Goal: Transaction & Acquisition: Purchase product/service

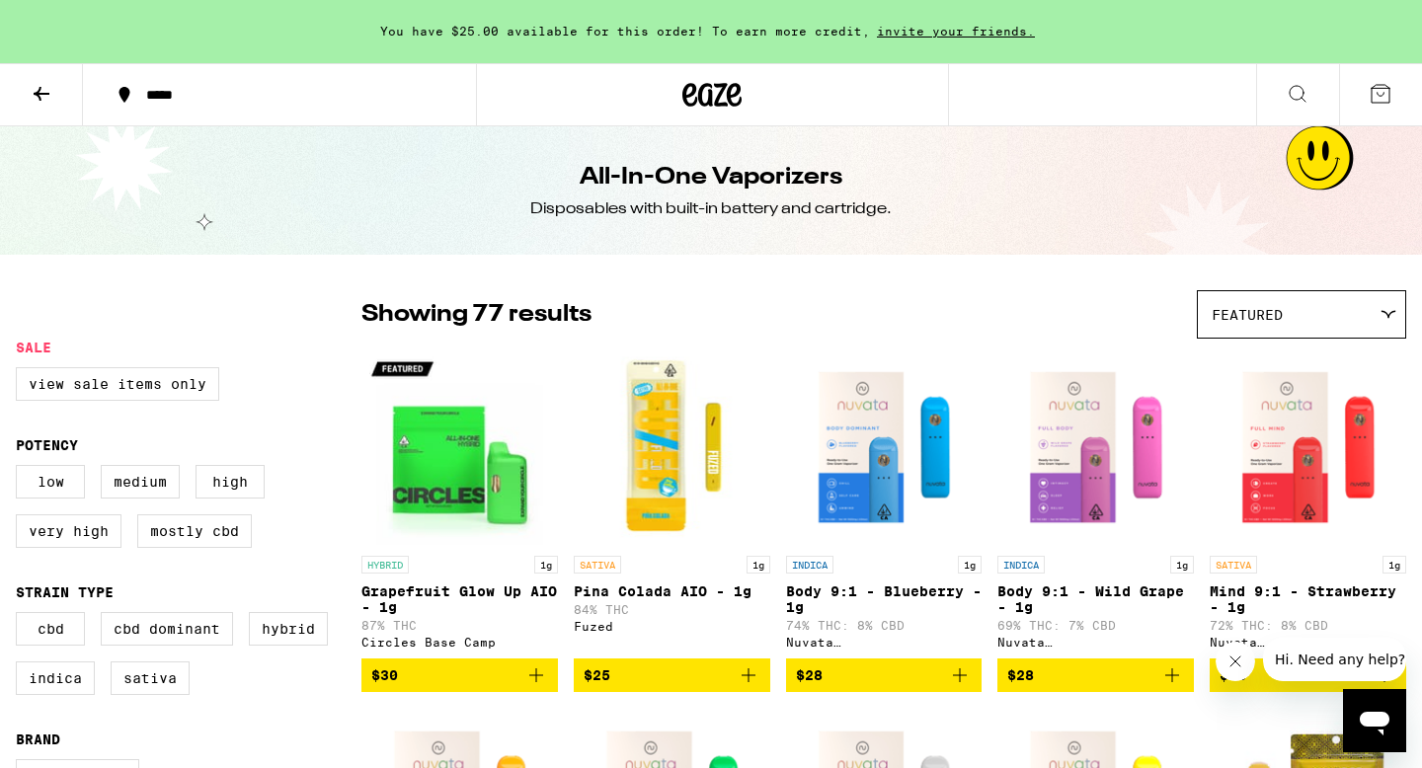
click at [1307, 89] on icon at bounding box center [1298, 94] width 24 height 24
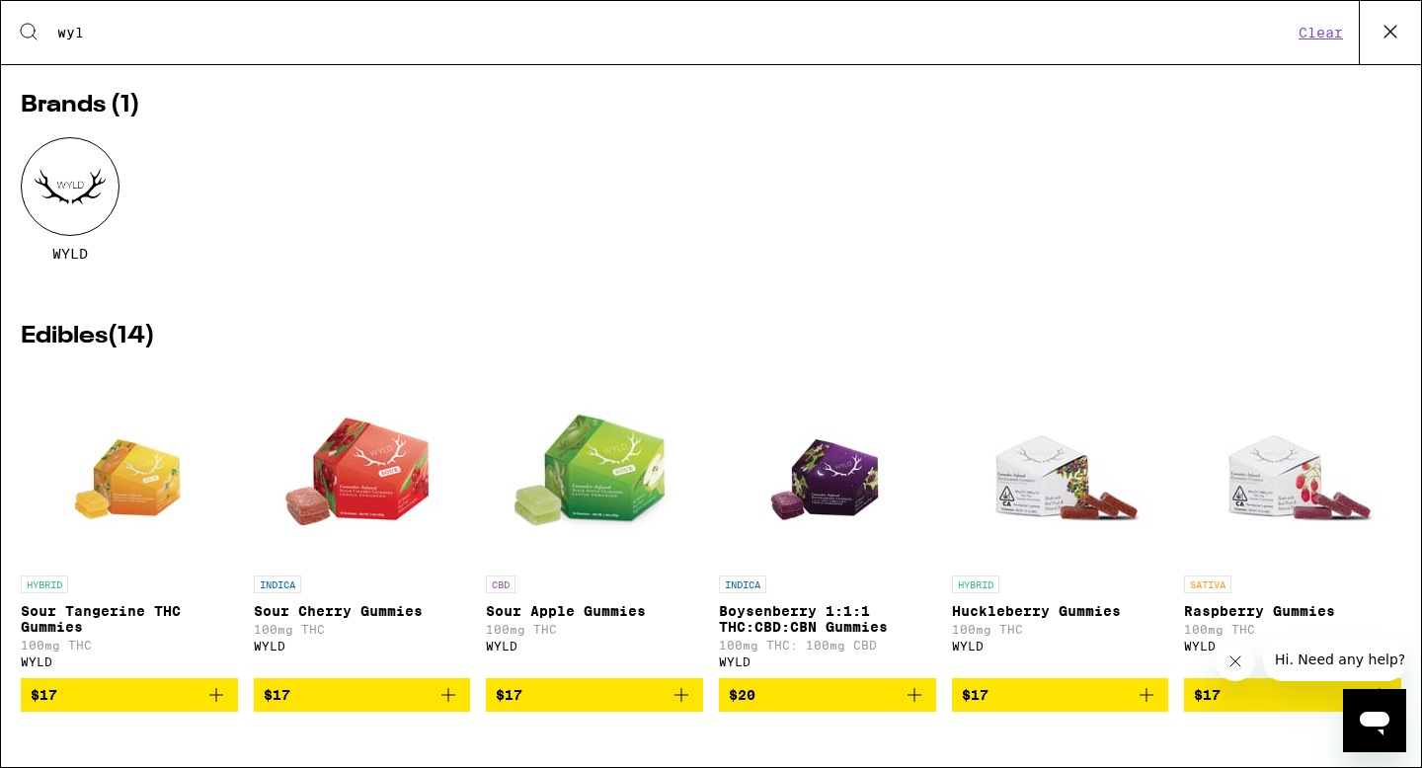
scroll to position [41, 0]
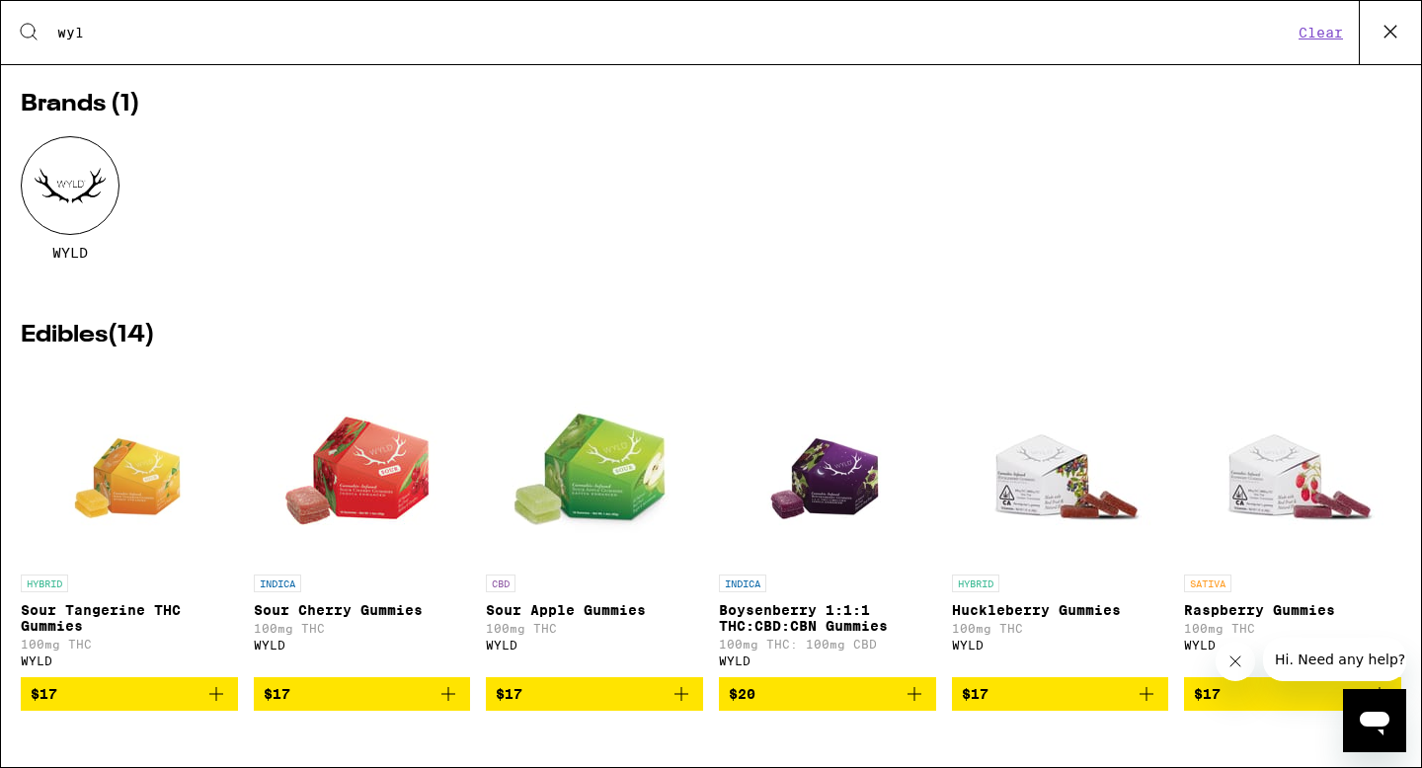
click at [437, 702] on icon "Add to bag" at bounding box center [448, 694] width 24 height 24
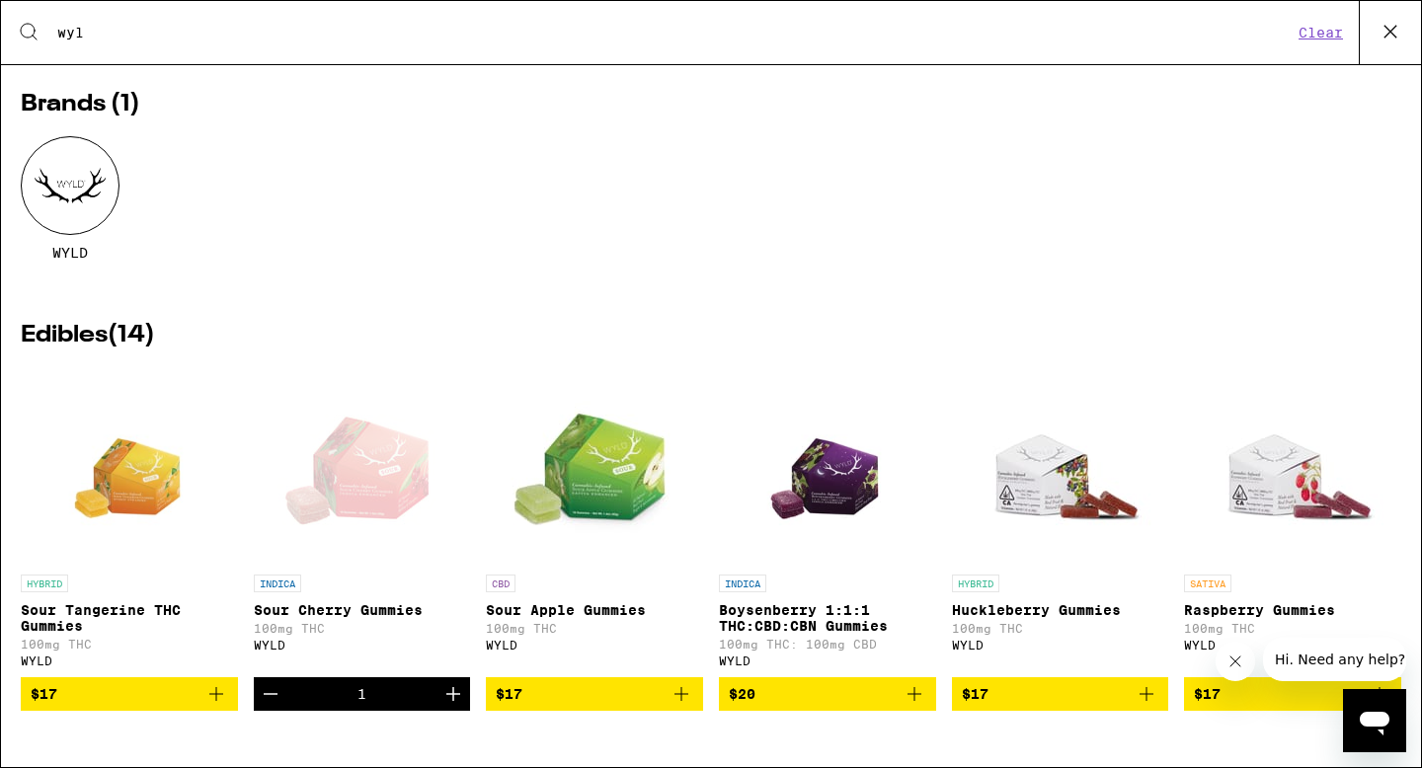
scroll to position [286, 0]
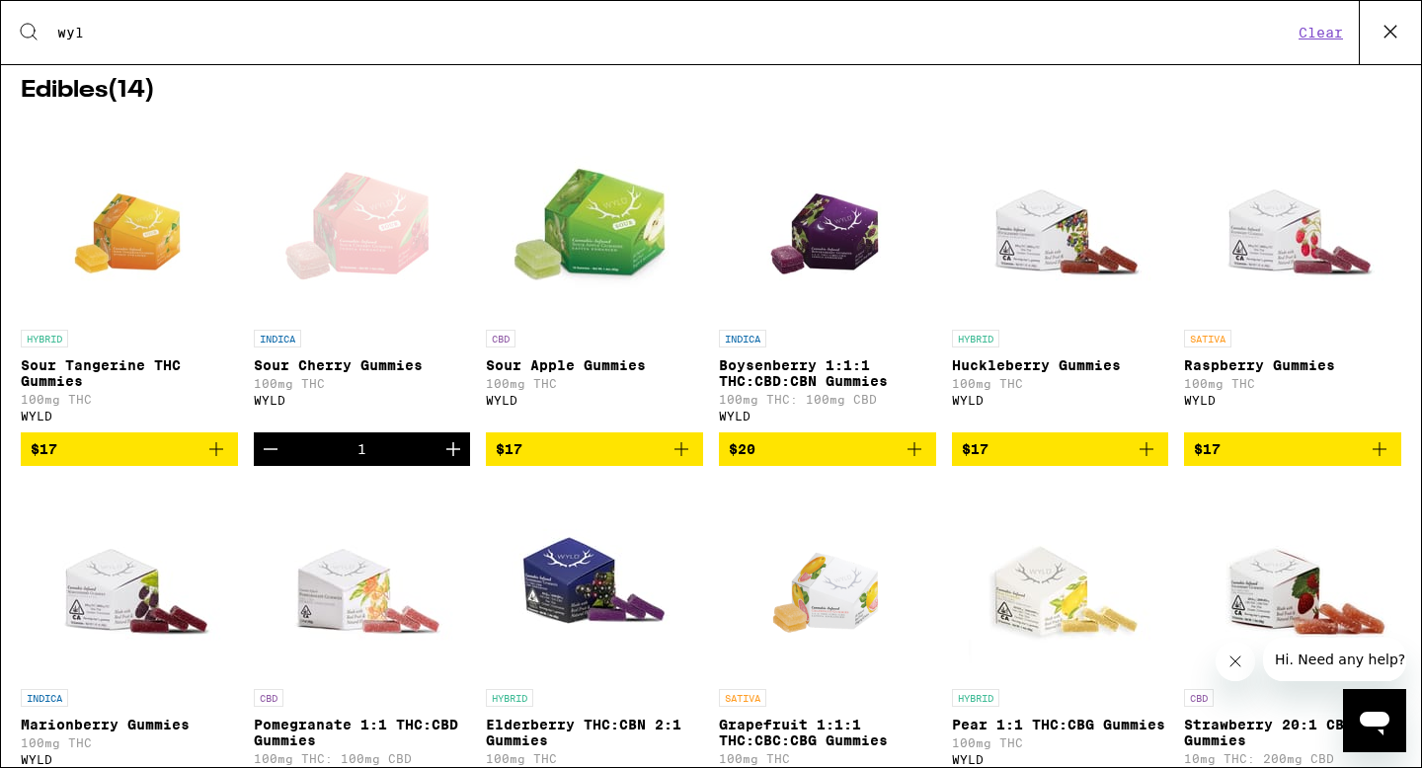
click at [1366, 458] on span "$17" at bounding box center [1292, 449] width 197 height 24
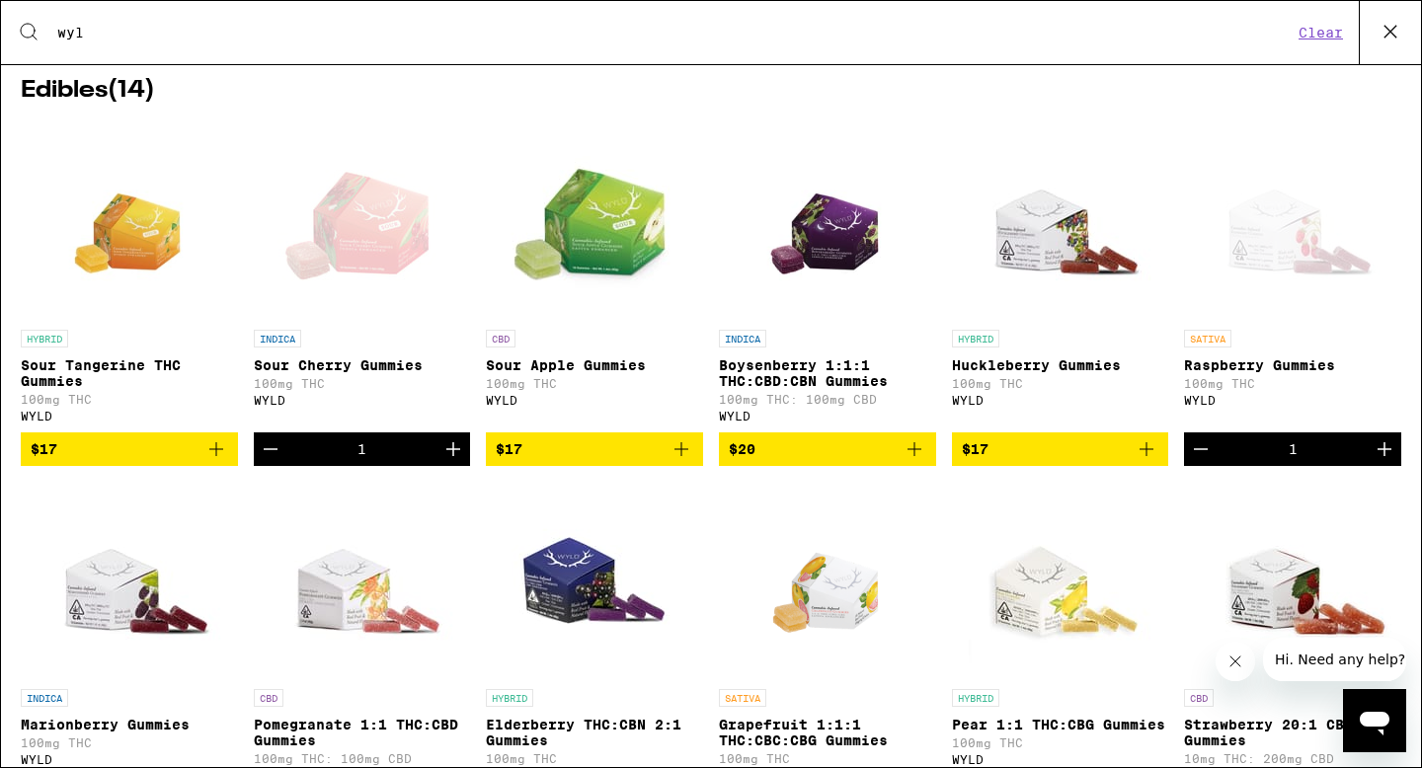
click at [673, 457] on icon "Add to bag" at bounding box center [681, 449] width 24 height 24
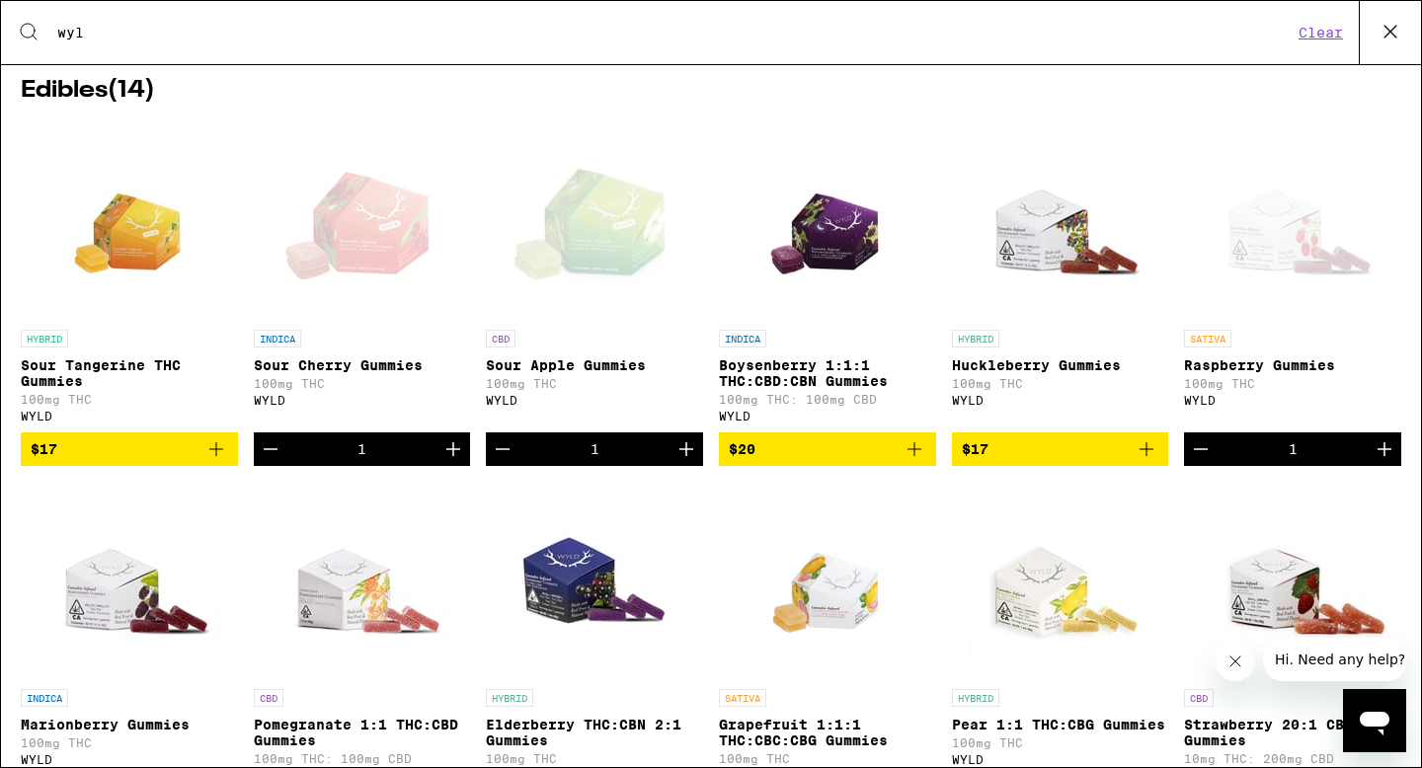
click at [217, 461] on icon "Add to bag" at bounding box center [216, 449] width 24 height 24
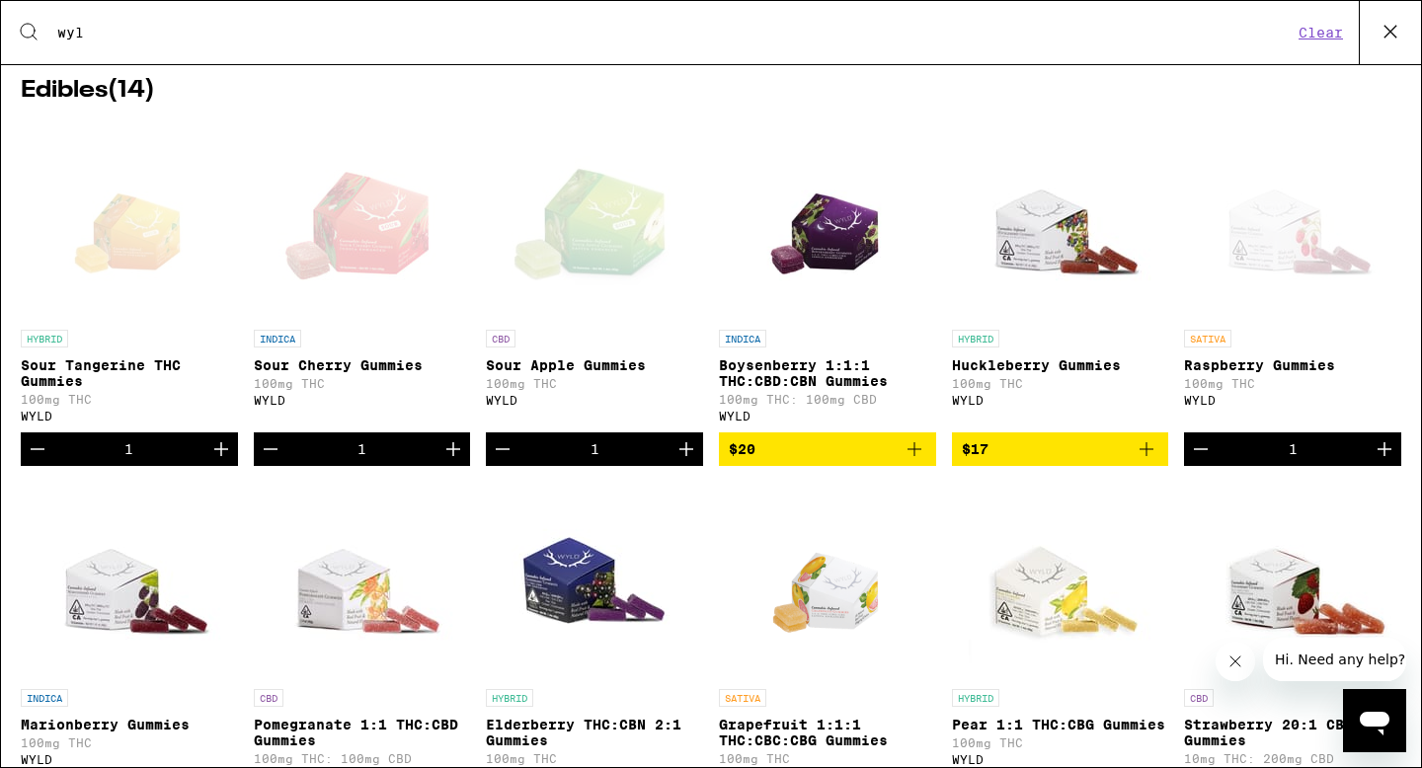
click at [132, 39] on input "wyl" at bounding box center [674, 33] width 1236 height 18
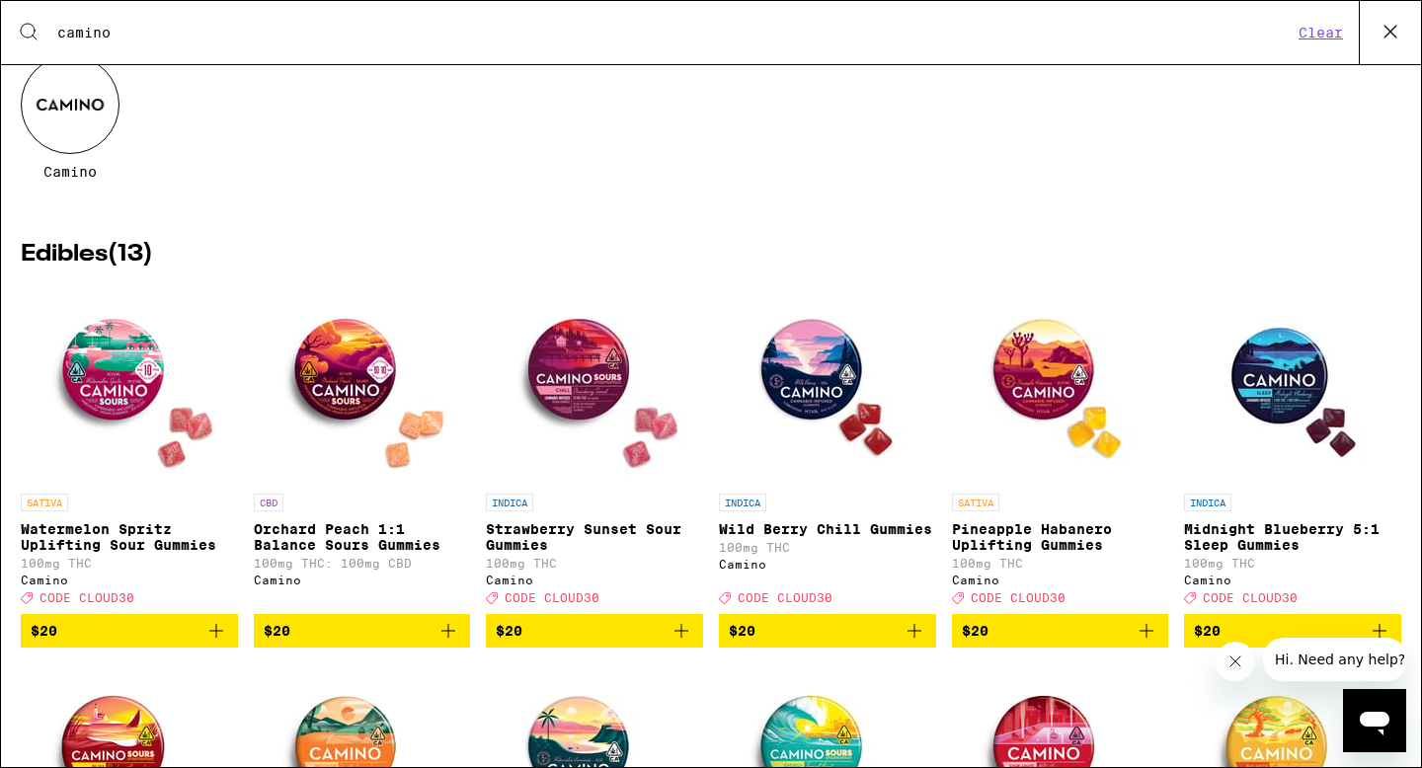
scroll to position [141, 0]
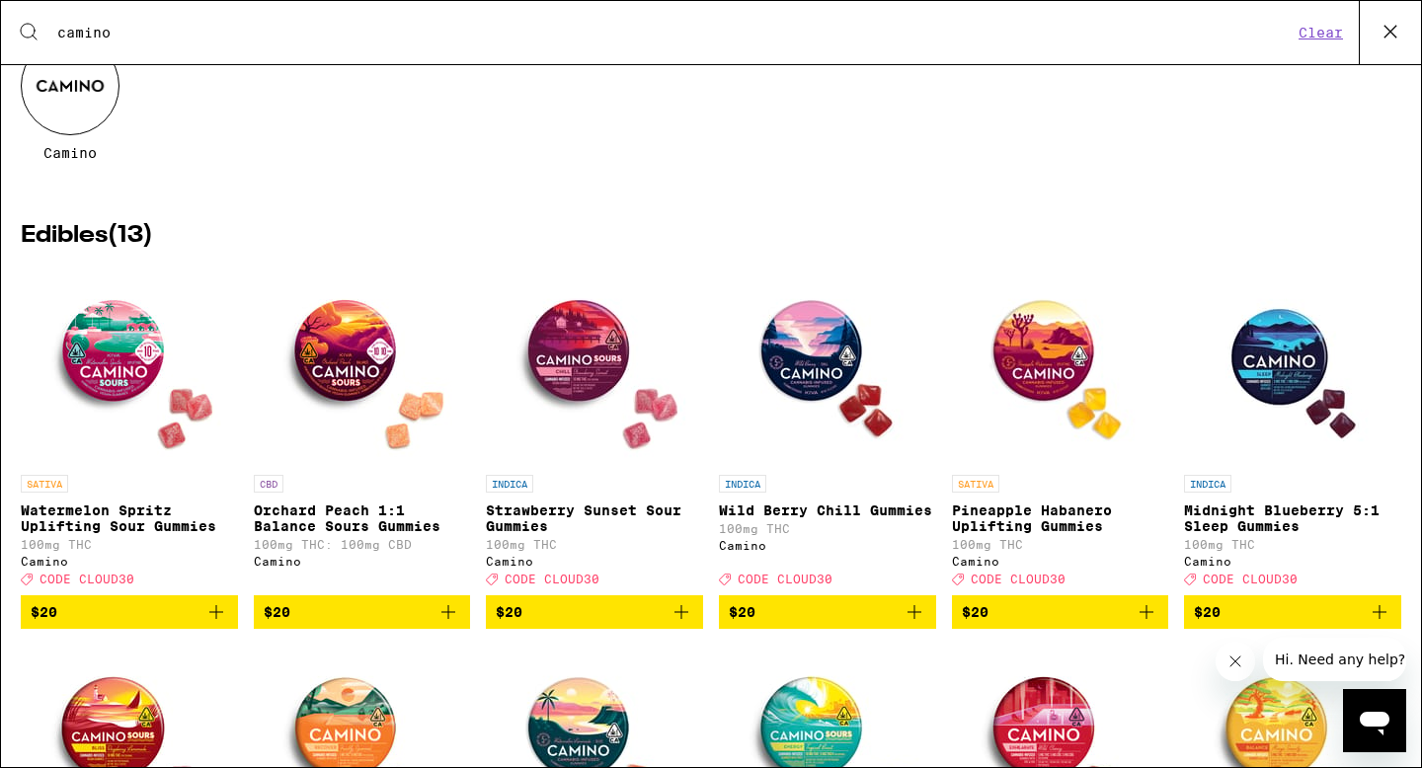
click at [1305, 624] on span "$20" at bounding box center [1292, 612] width 197 height 24
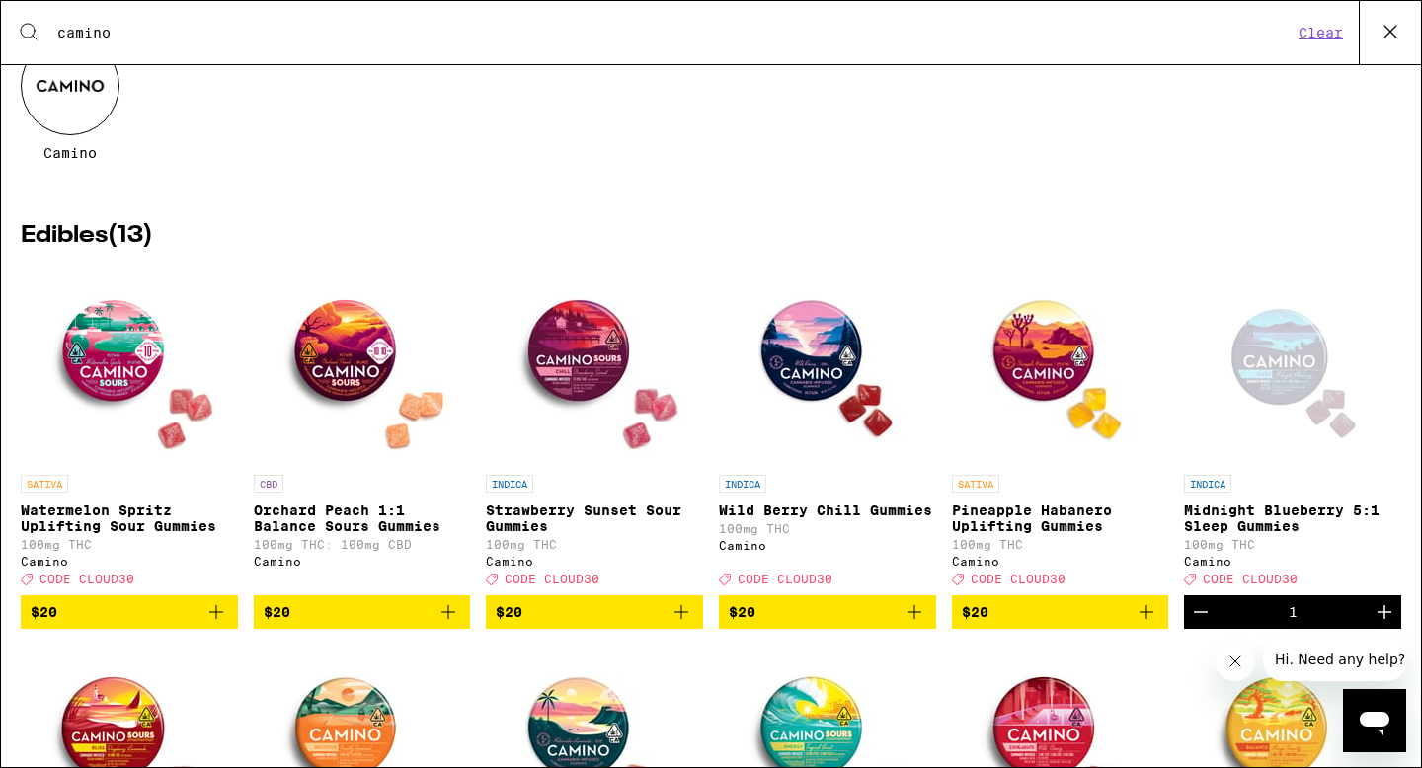
click at [801, 624] on span "$20" at bounding box center [827, 612] width 197 height 24
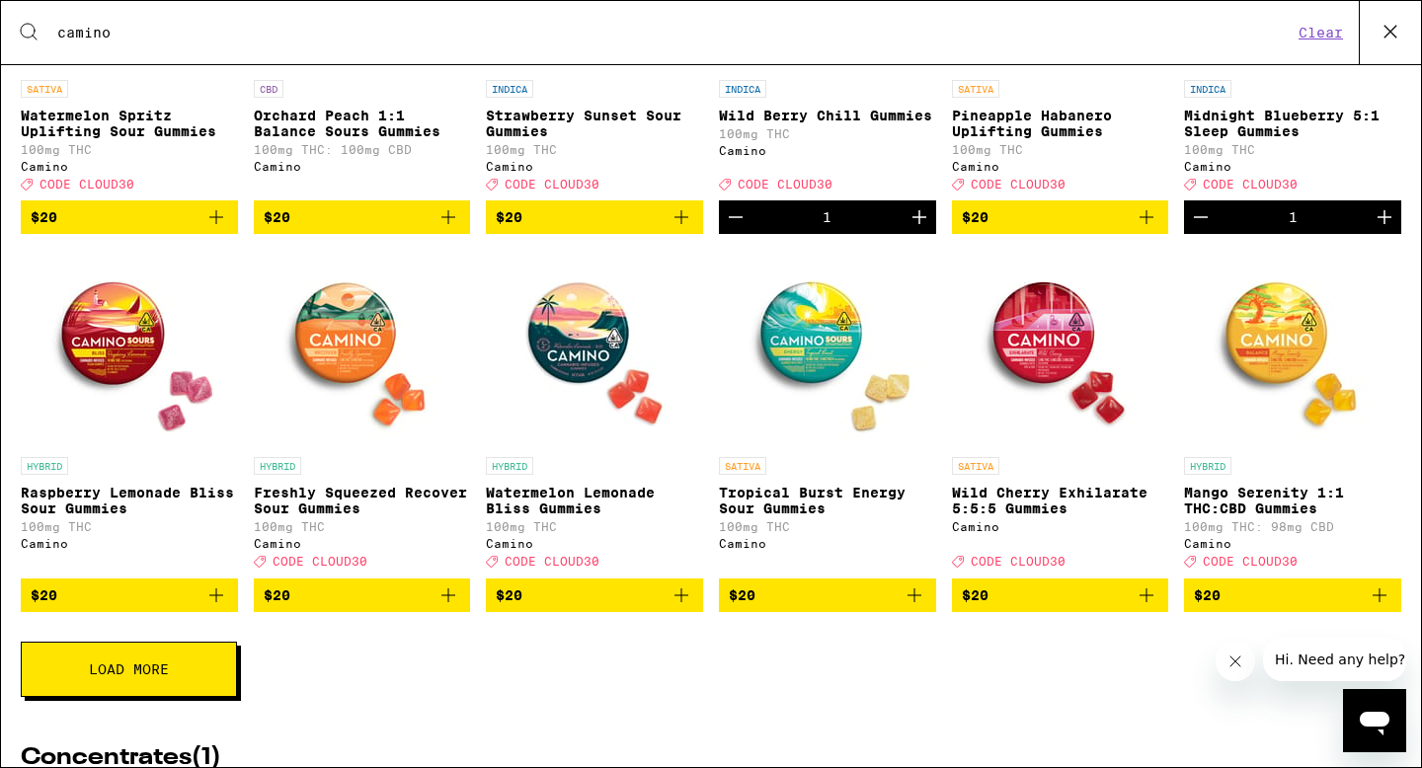
scroll to position [558, 0]
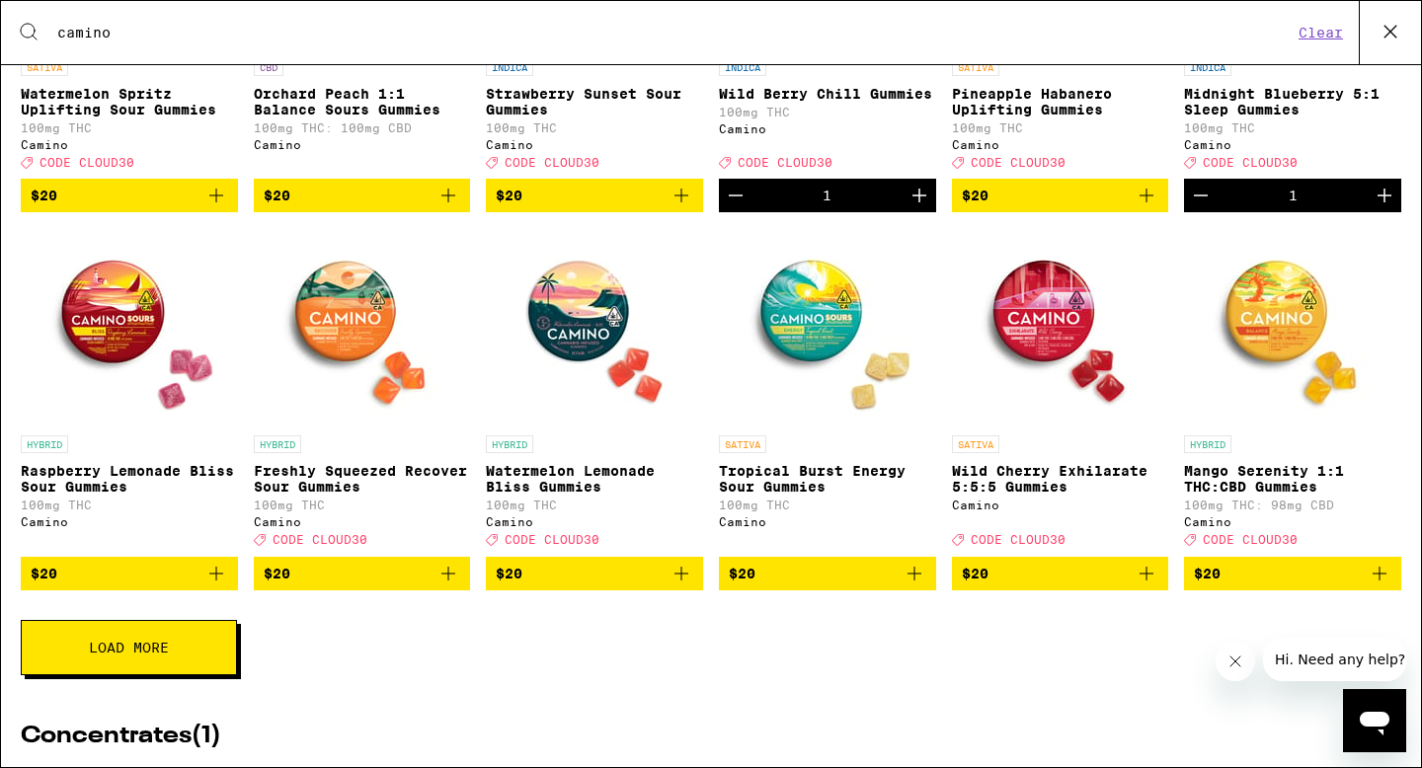
click at [1008, 590] on button "$20" at bounding box center [1060, 574] width 217 height 34
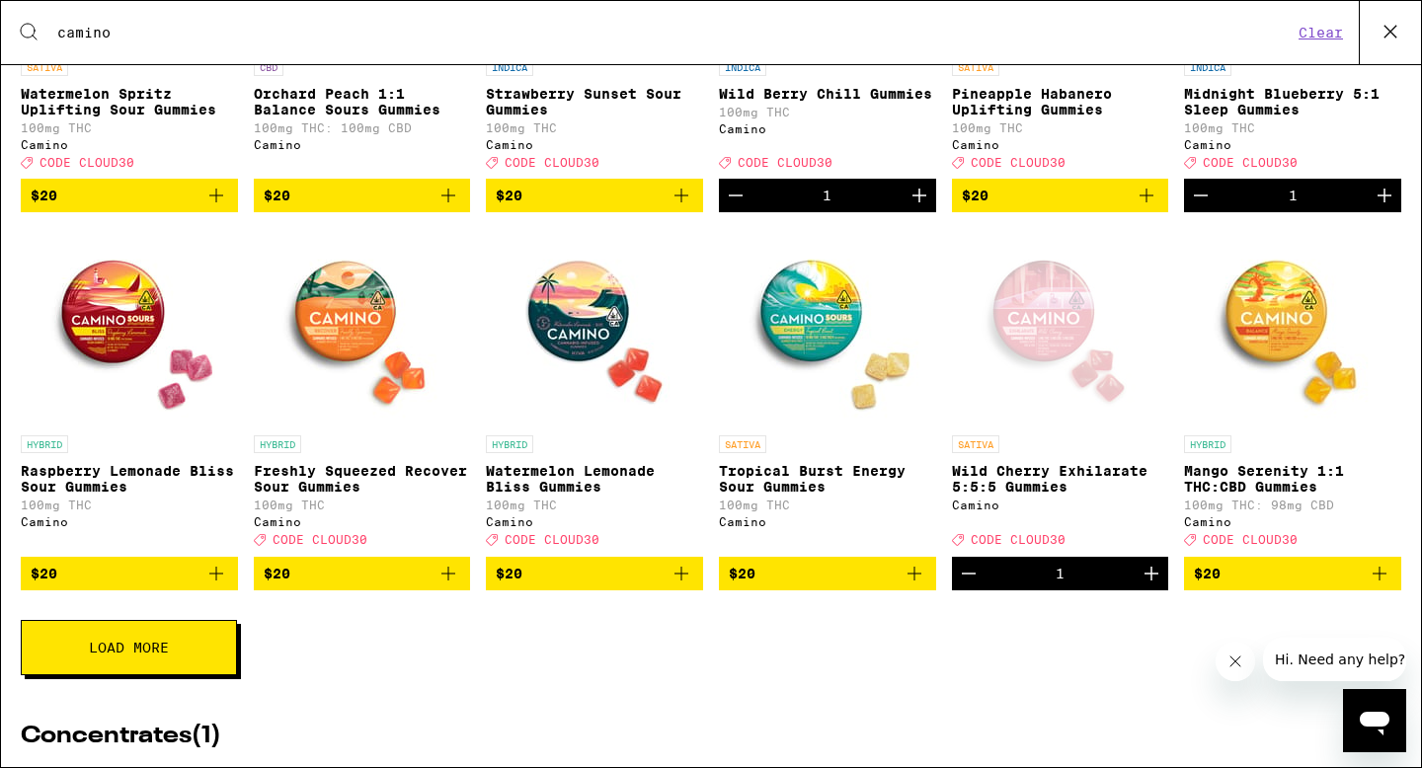
click at [298, 586] on span "$20" at bounding box center [362, 574] width 197 height 24
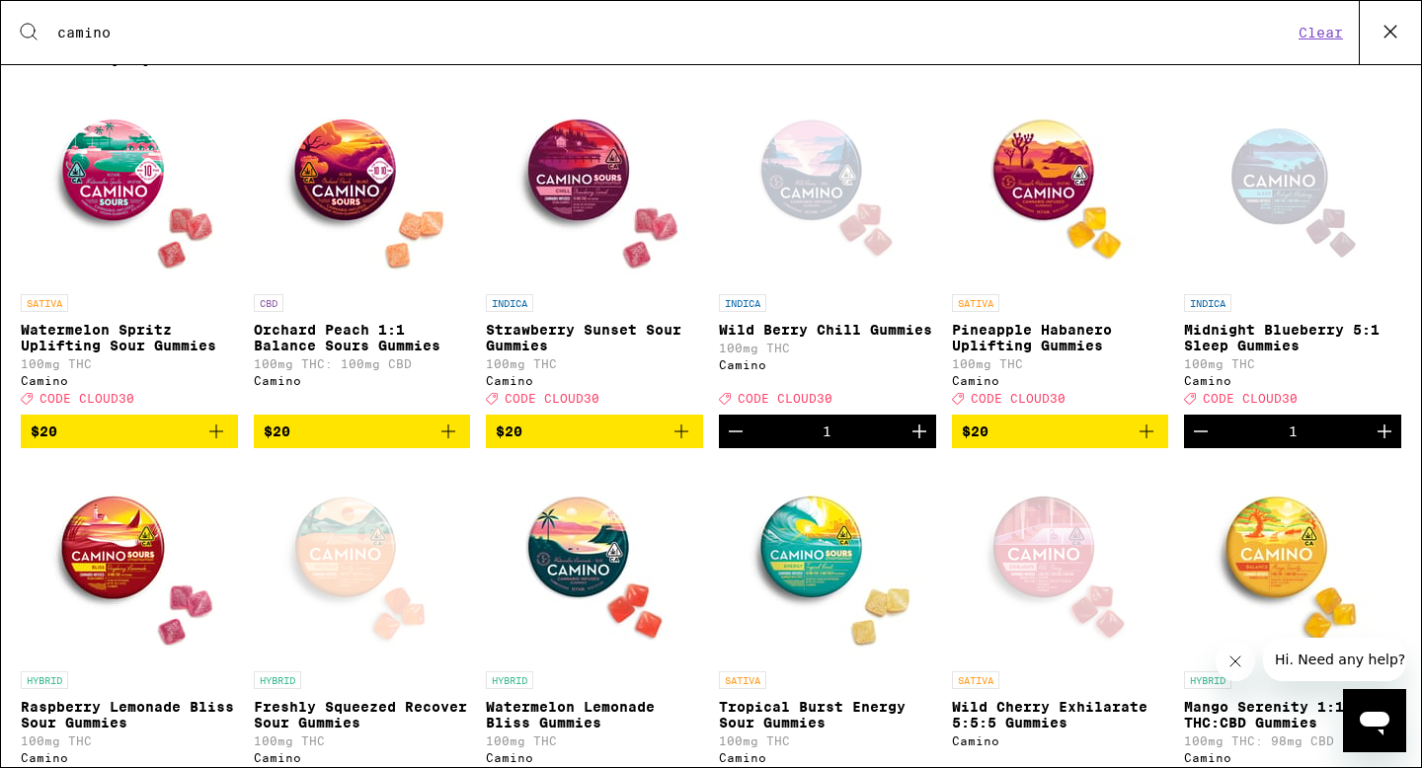
scroll to position [233, 0]
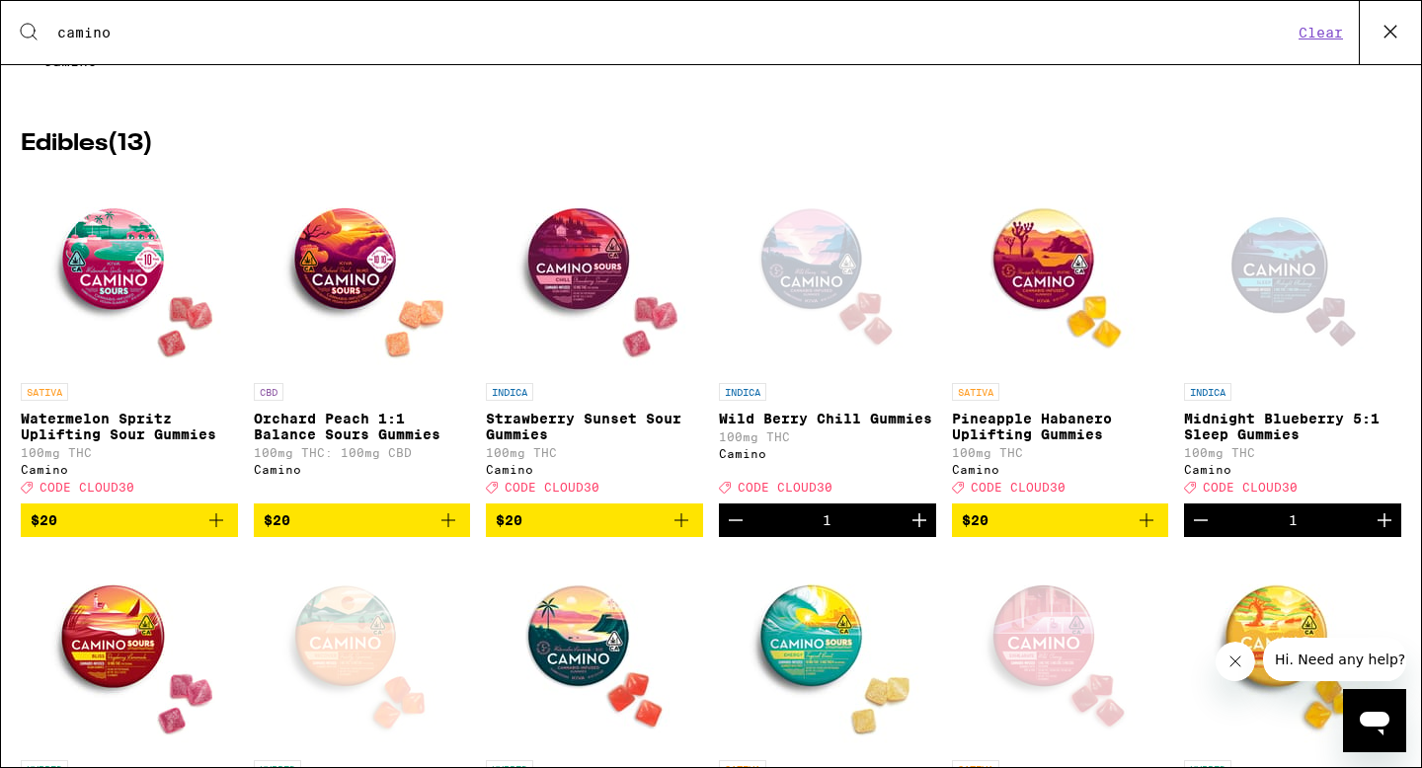
click at [399, 532] on span "$20" at bounding box center [362, 521] width 197 height 24
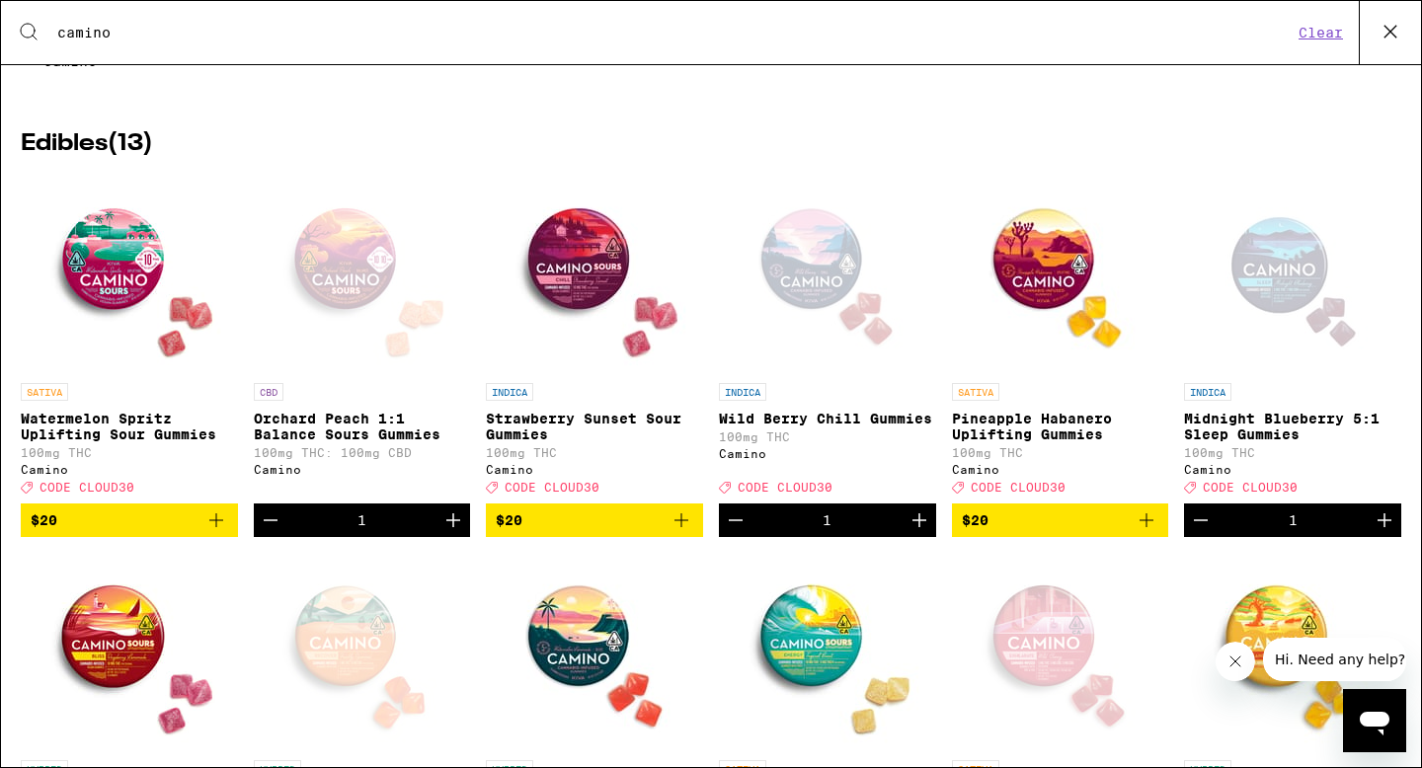
click at [218, 51] on div "Search for Products camino Clear" at bounding box center [711, 32] width 1420 height 63
click at [210, 35] on input "camino" at bounding box center [674, 33] width 1236 height 18
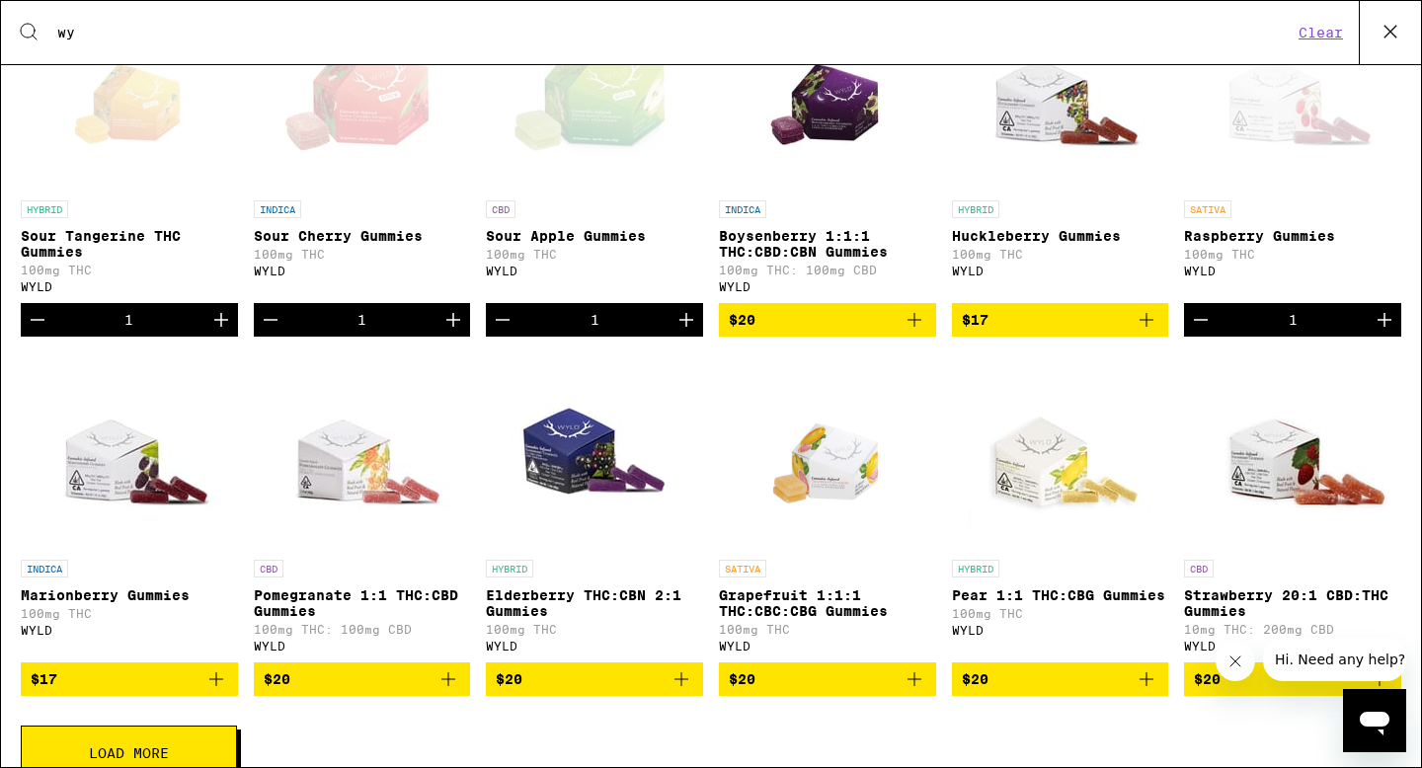
scroll to position [484, 0]
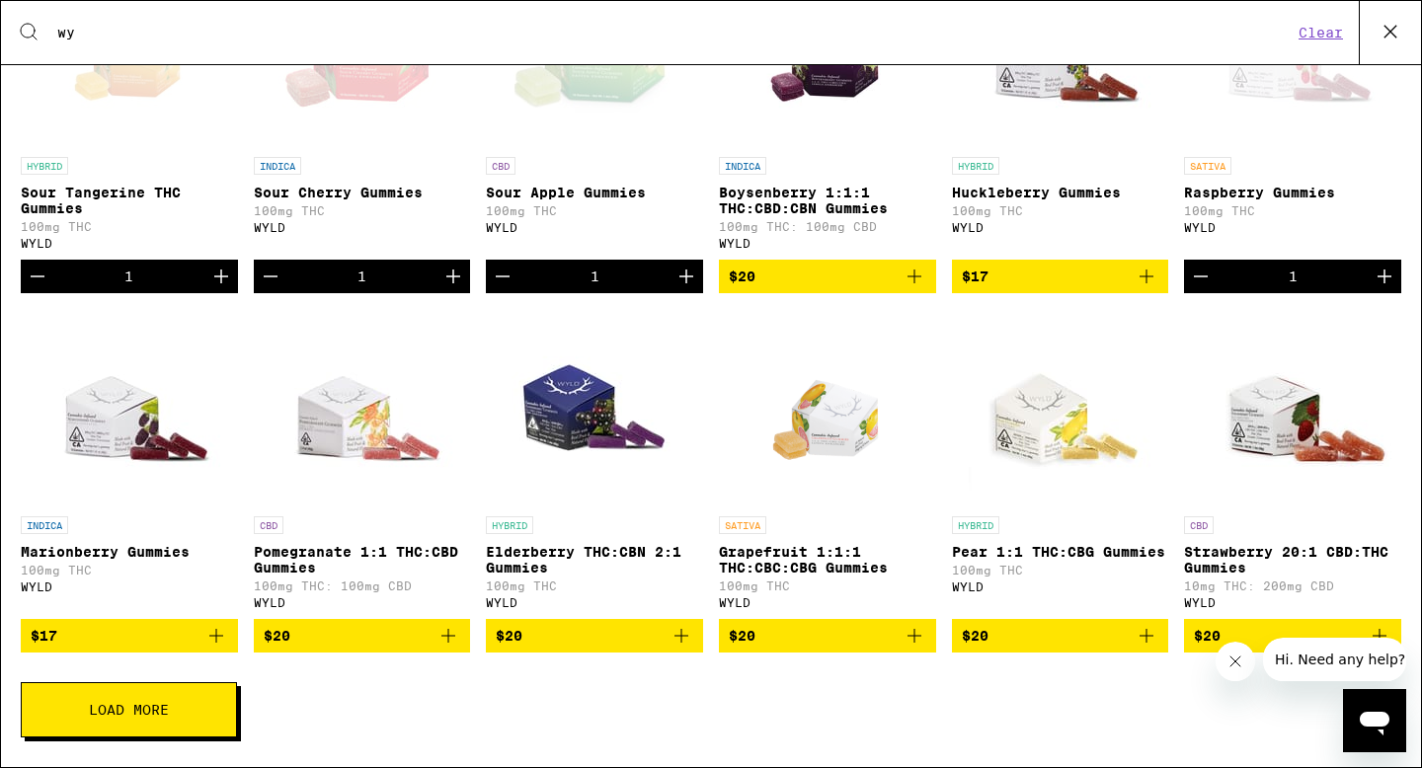
click at [1029, 640] on span "$20" at bounding box center [1060, 636] width 197 height 24
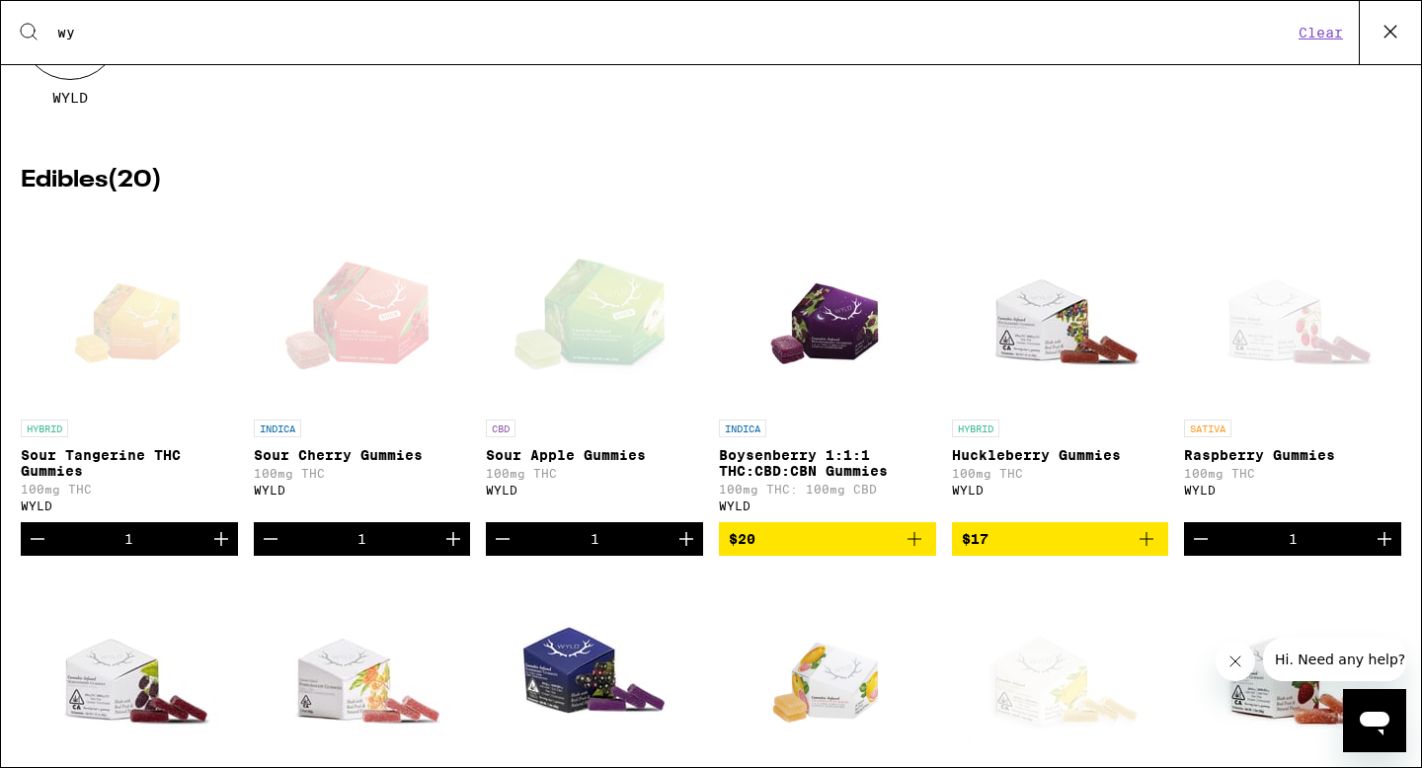
scroll to position [183, 0]
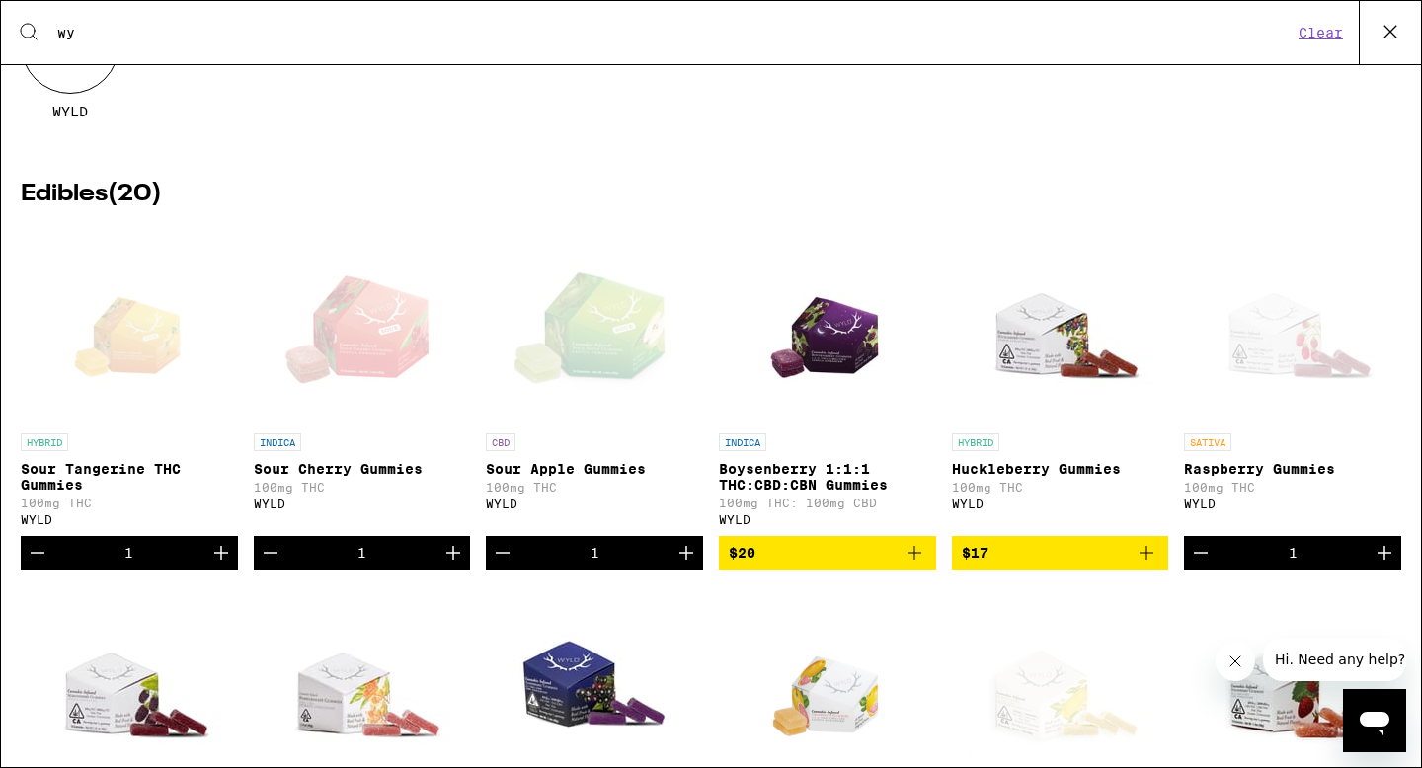
click at [133, 43] on div "Search for Products wy Clear" at bounding box center [711, 32] width 1420 height 63
click at [126, 39] on input "wy" at bounding box center [674, 33] width 1236 height 18
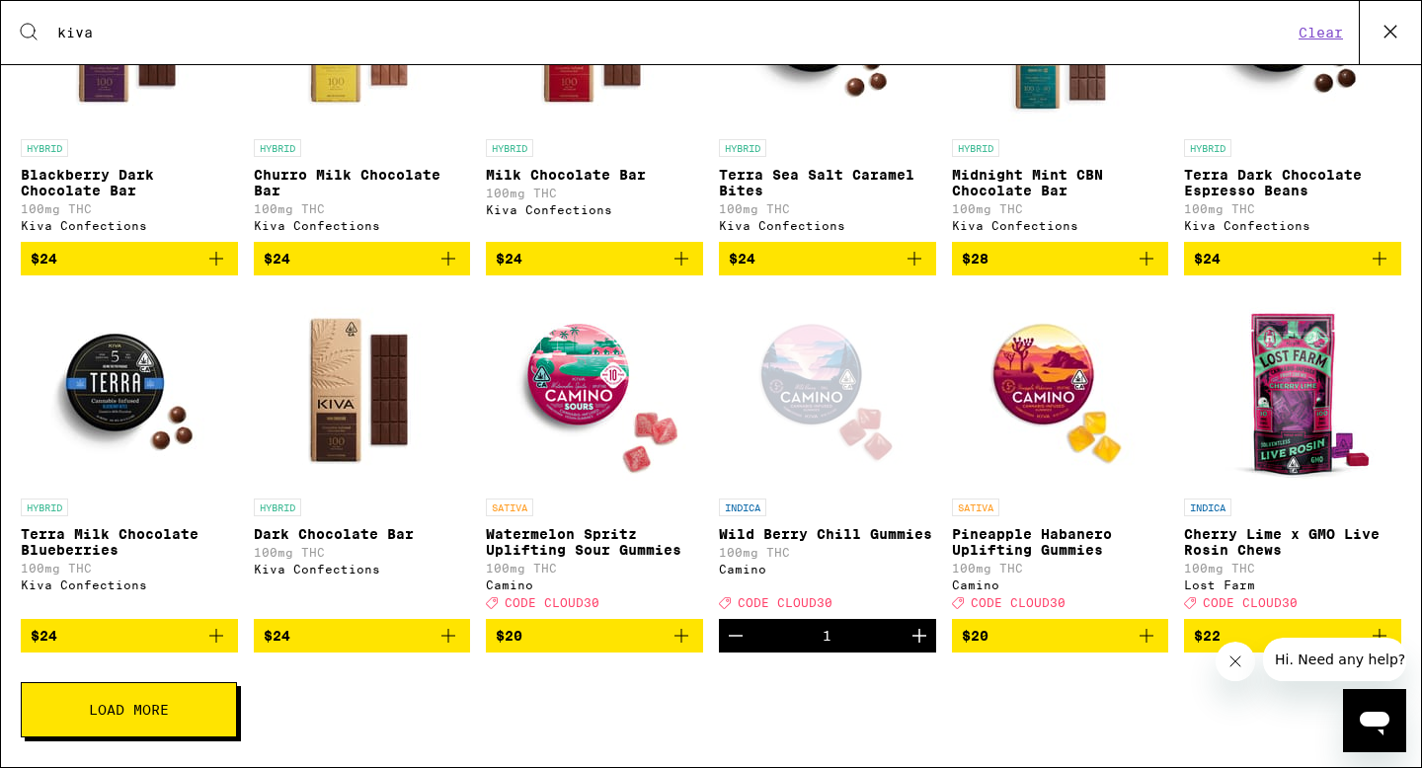
scroll to position [522, 0]
click at [173, 626] on span "$24" at bounding box center [129, 636] width 197 height 24
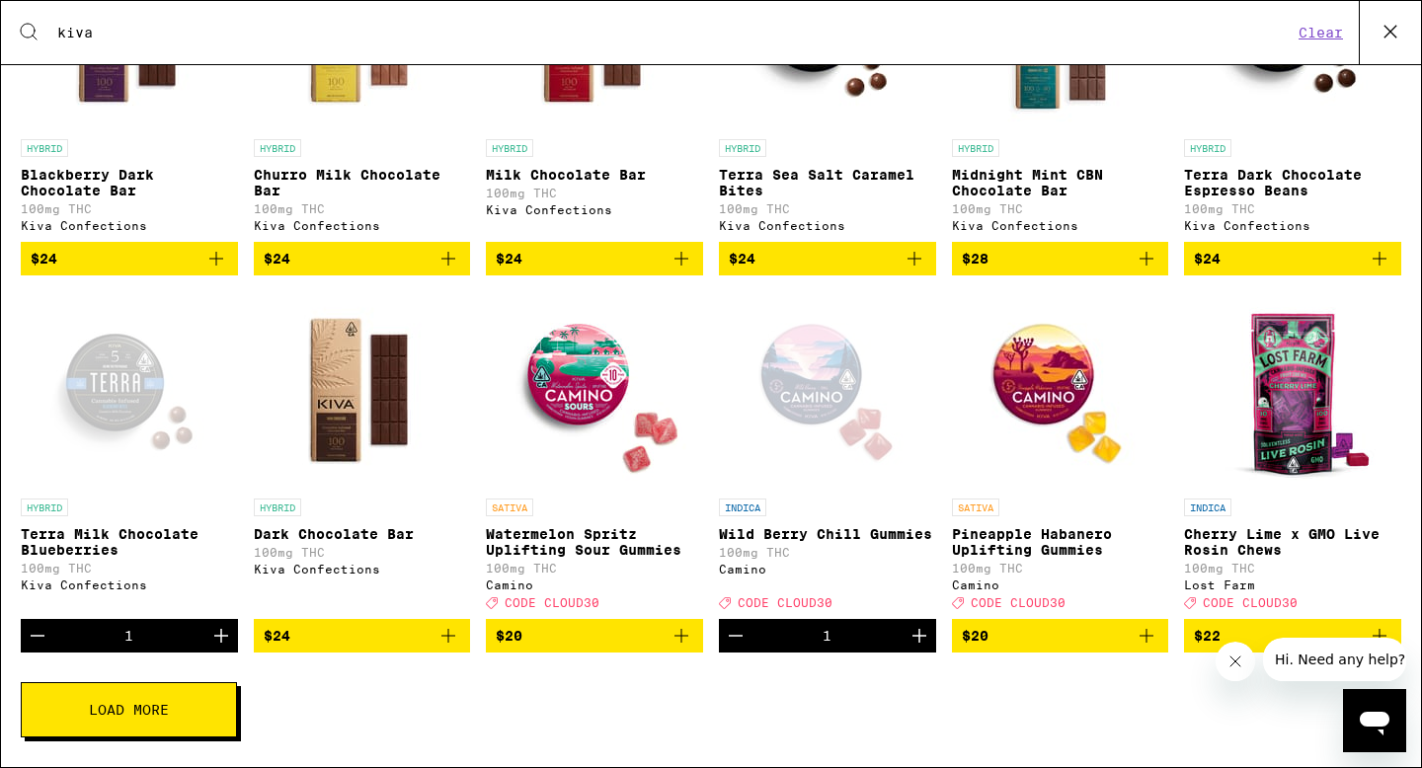
scroll to position [0, 0]
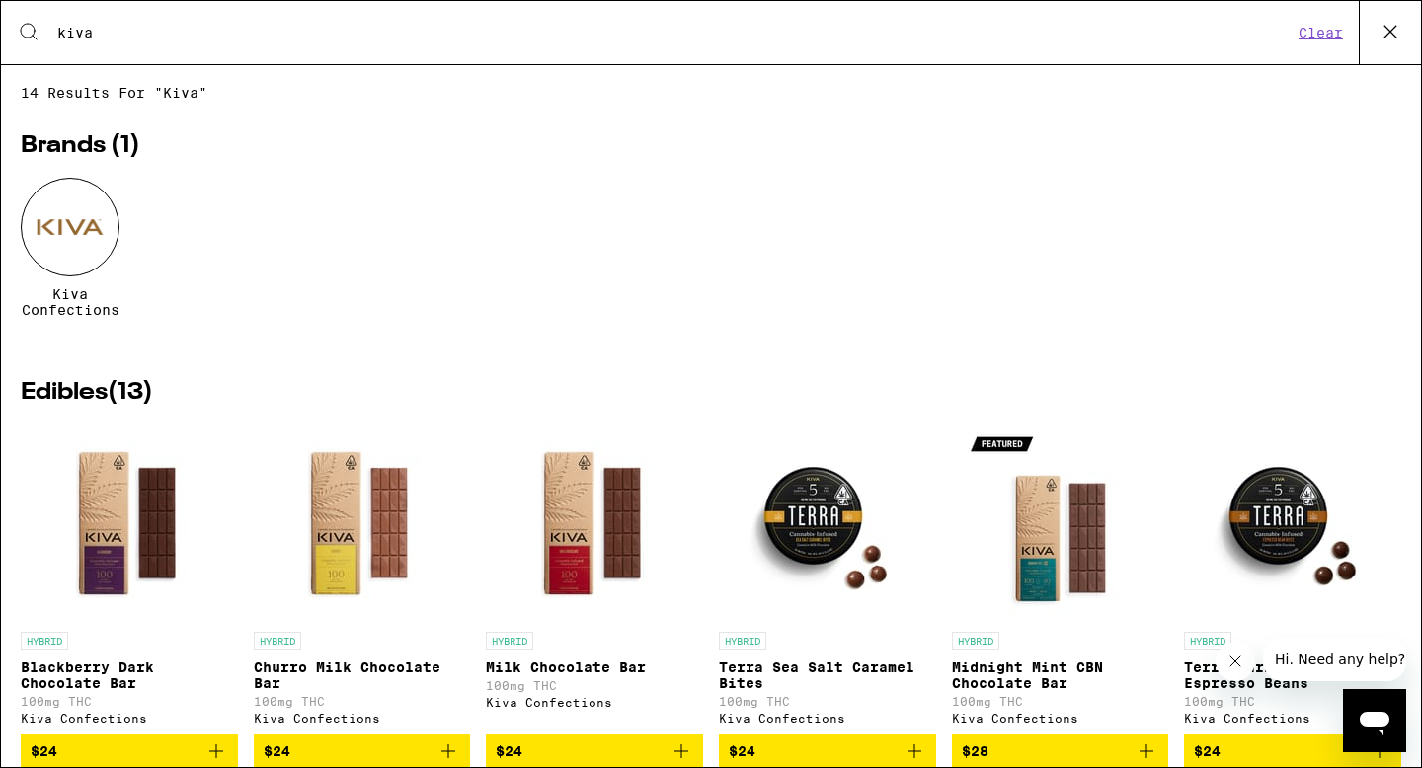
click at [145, 33] on input "kiva" at bounding box center [674, 33] width 1236 height 18
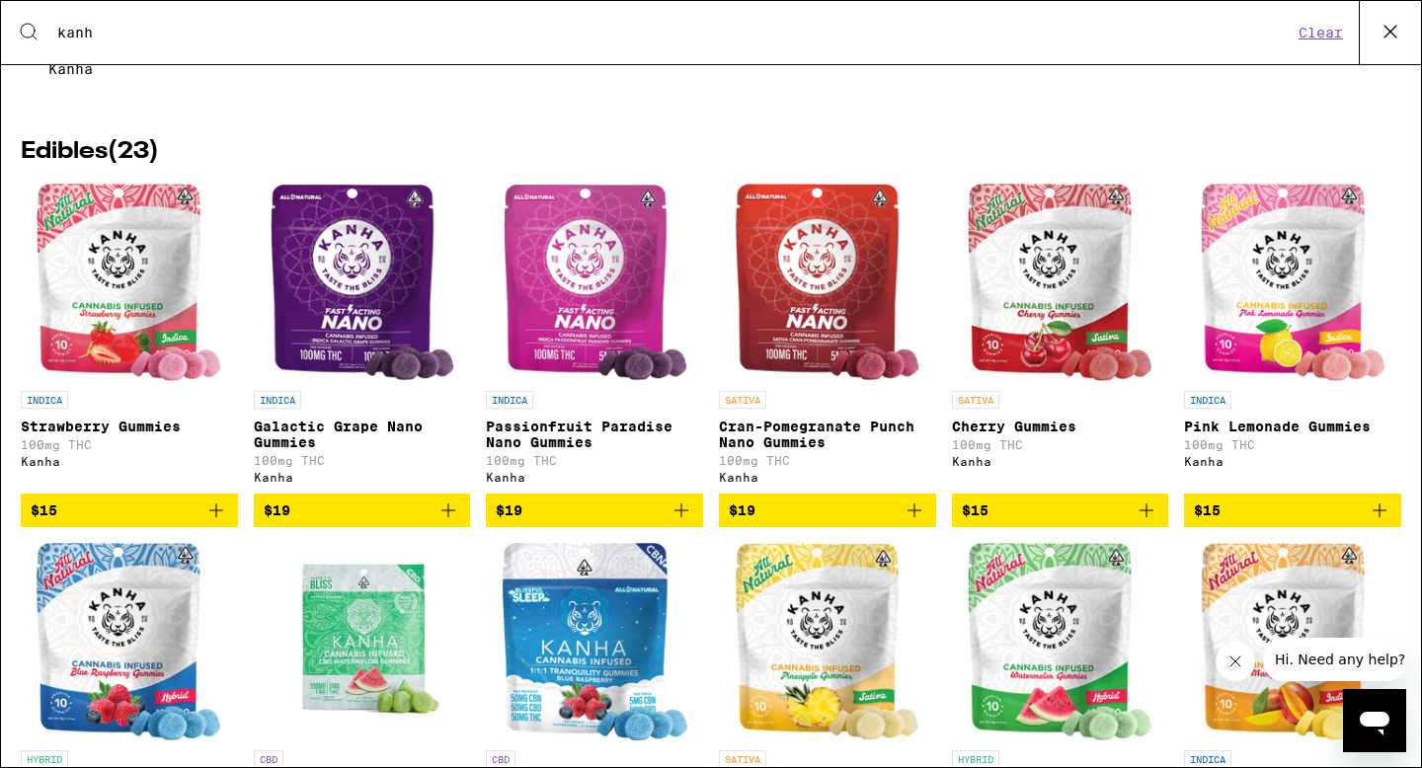
scroll to position [484, 0]
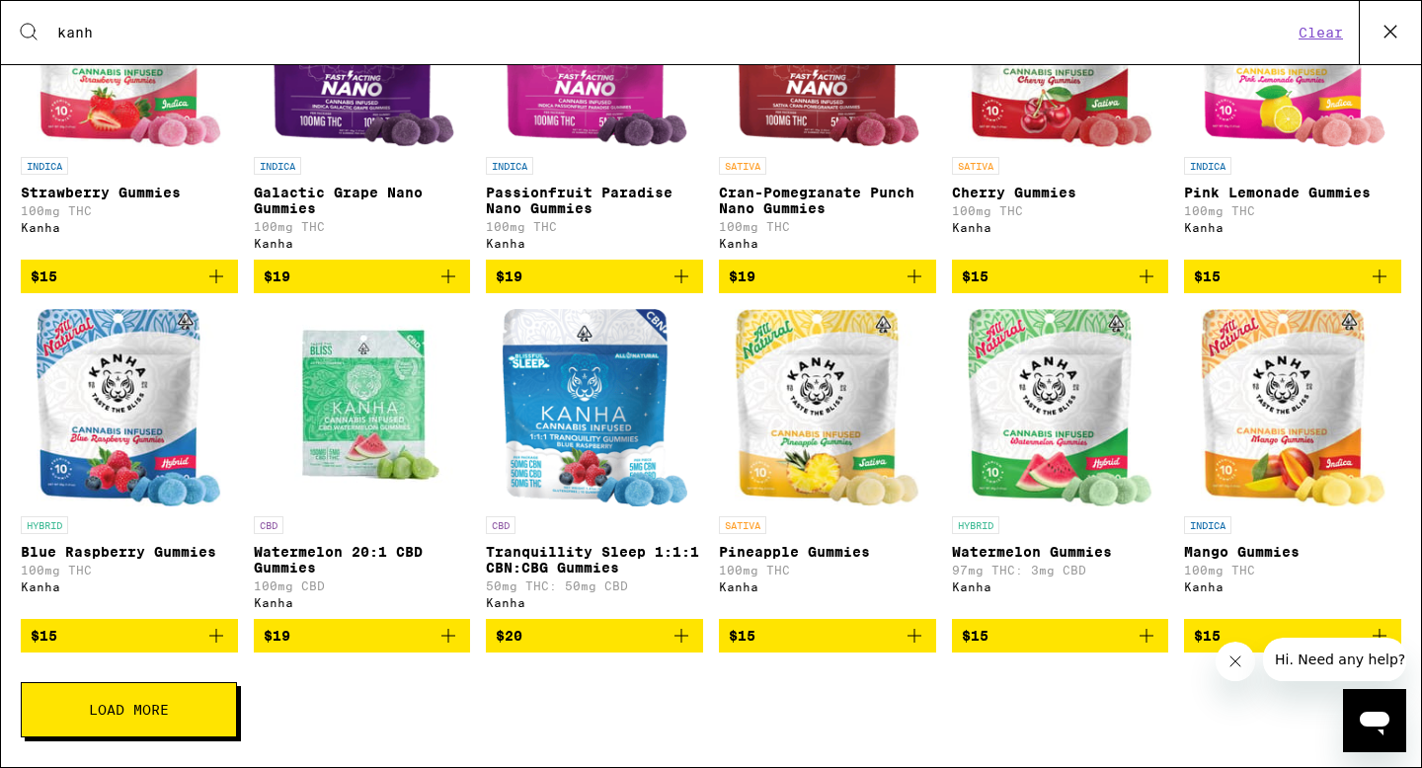
type input "kanh"
click at [195, 712] on button "Load More" at bounding box center [129, 709] width 216 height 55
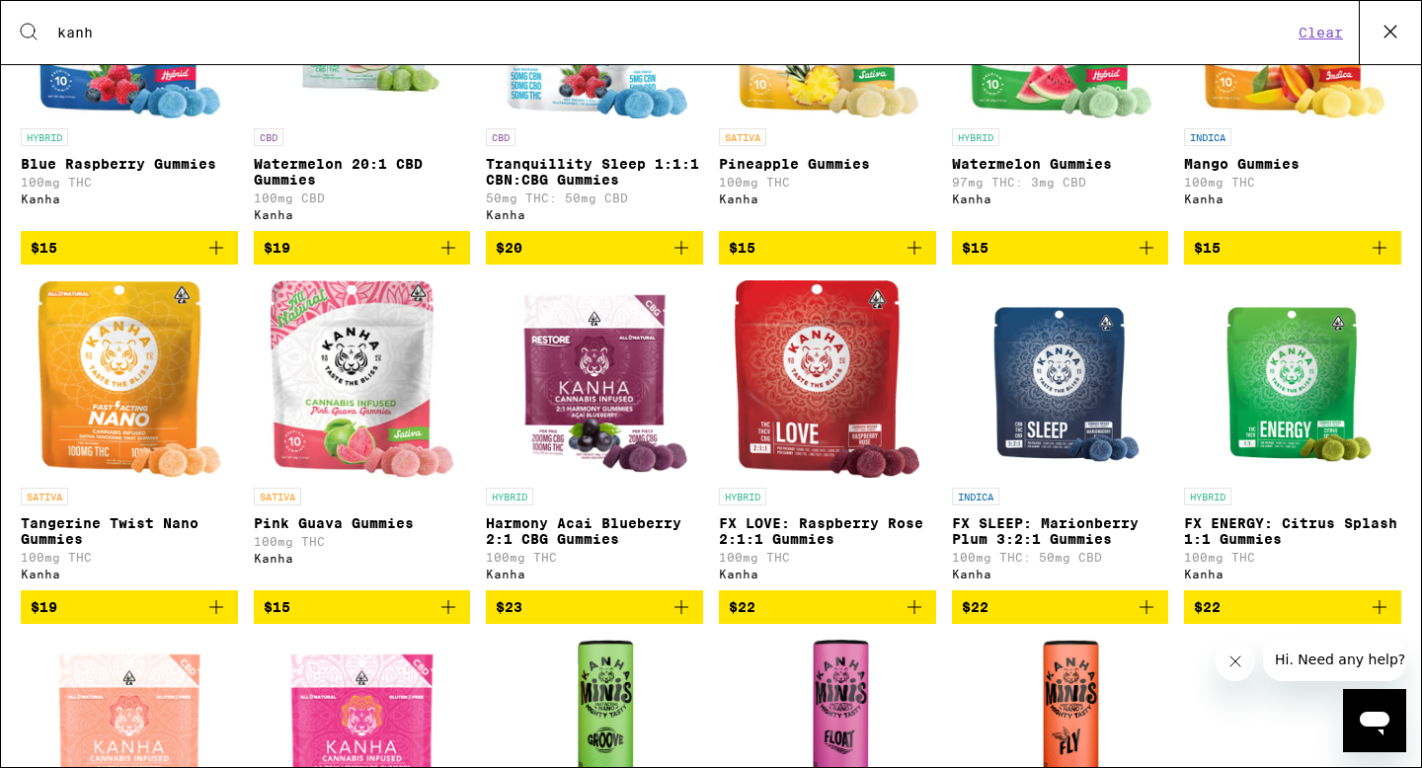
scroll to position [1172, 0]
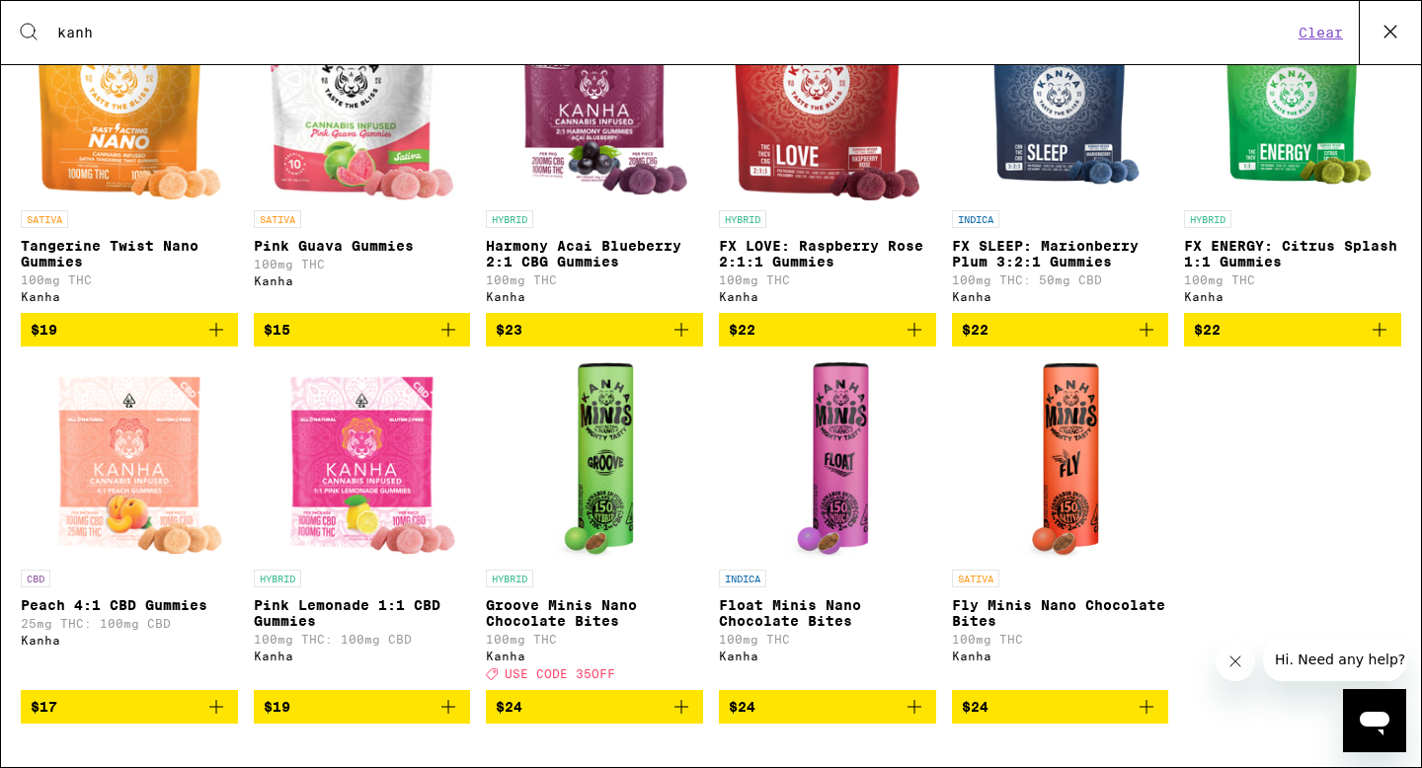
click at [629, 707] on span "$24" at bounding box center [594, 707] width 197 height 24
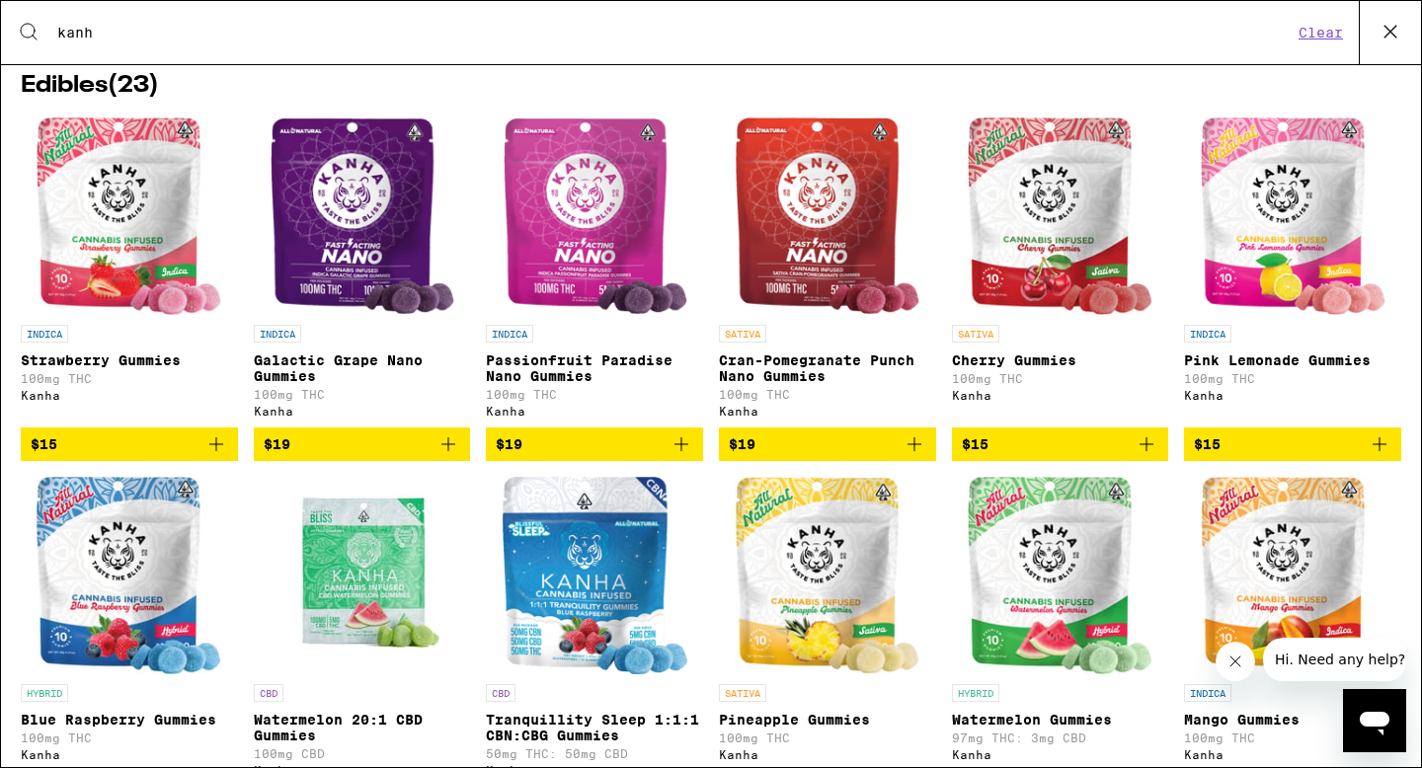
scroll to position [123, 0]
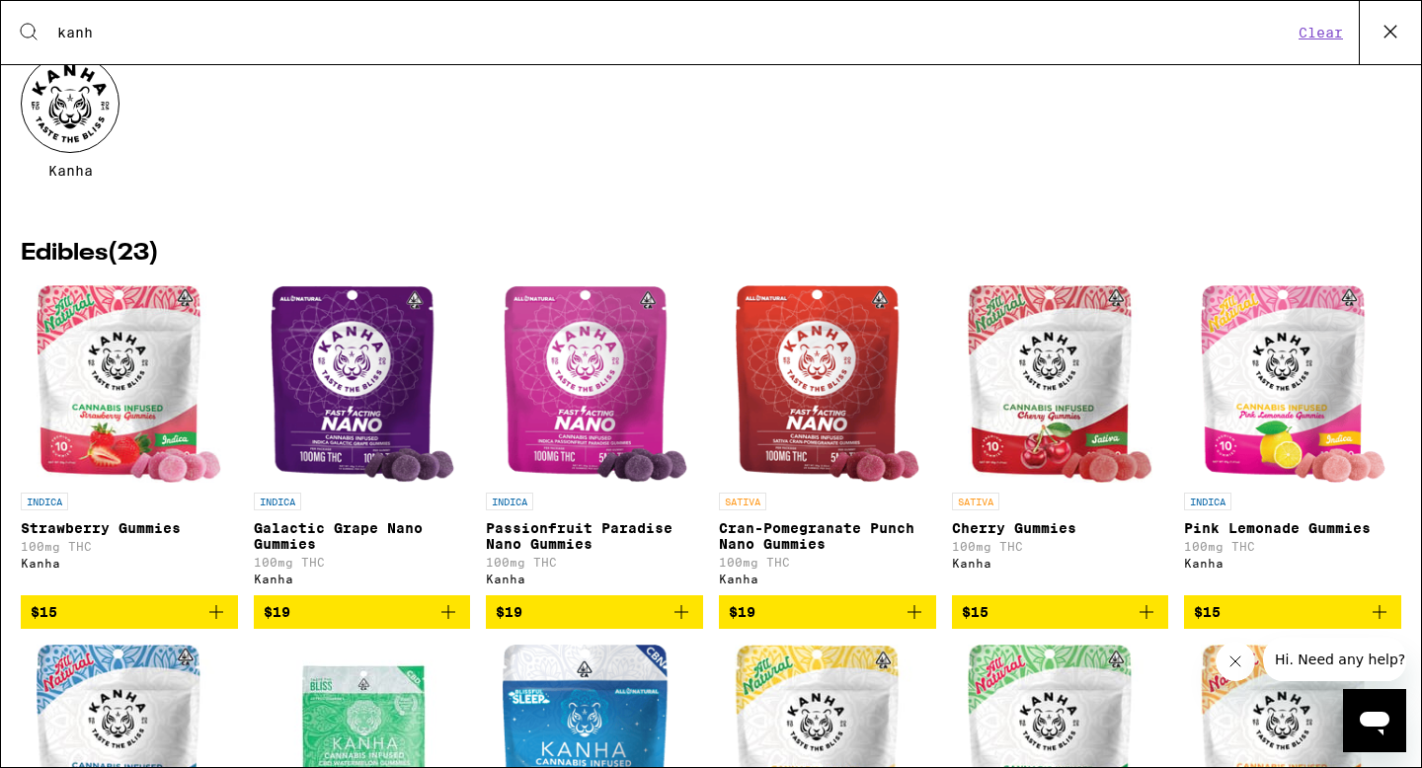
click at [1392, 36] on icon at bounding box center [1390, 32] width 30 height 30
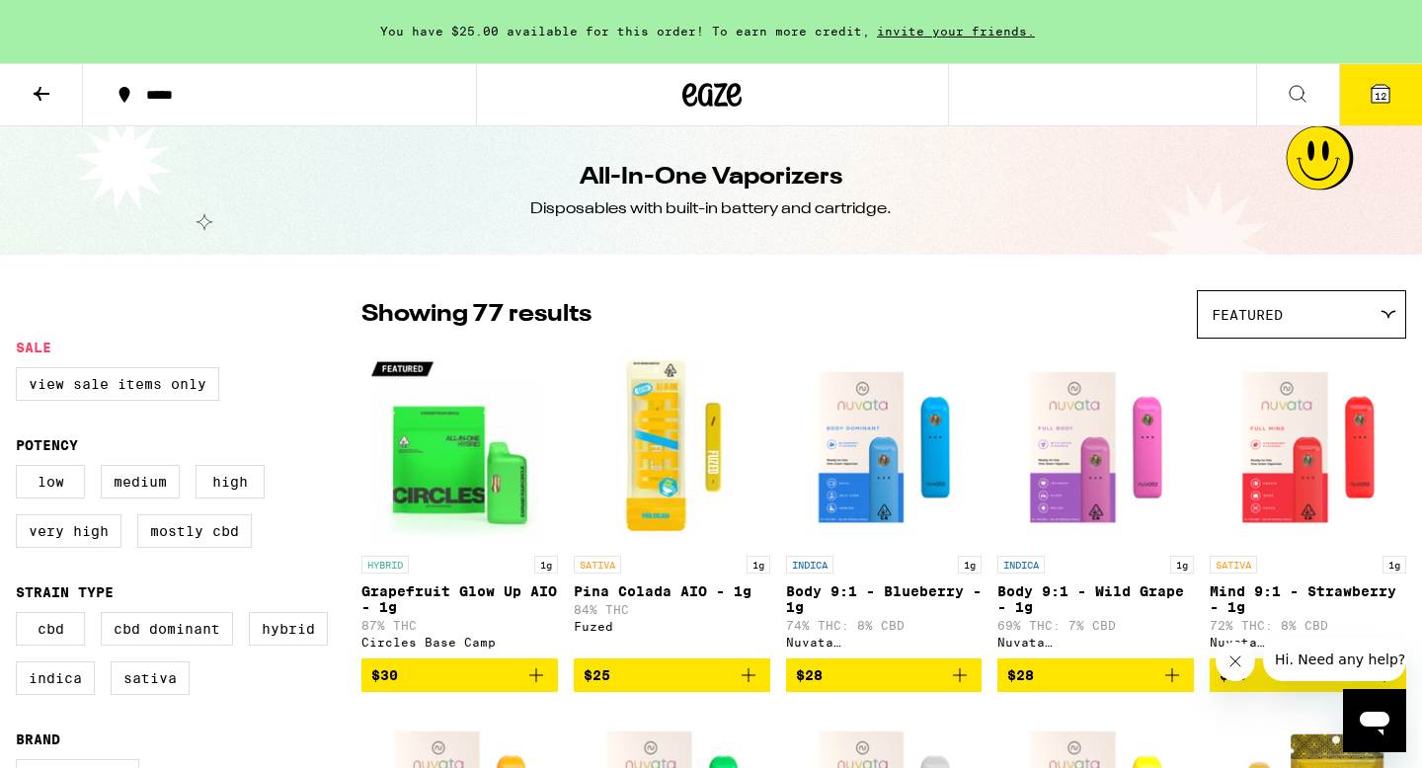
click at [1355, 117] on button "12" at bounding box center [1380, 94] width 83 height 61
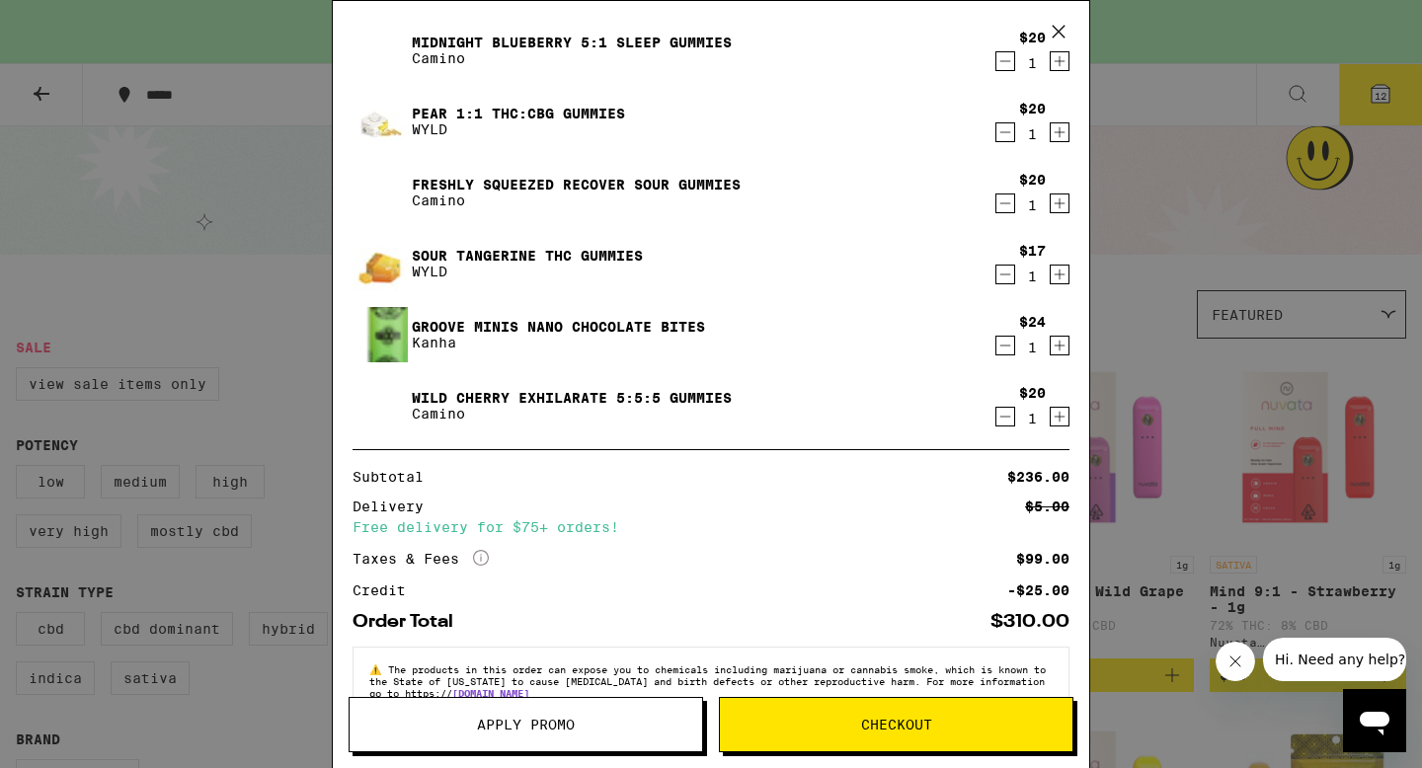
scroll to position [583, 0]
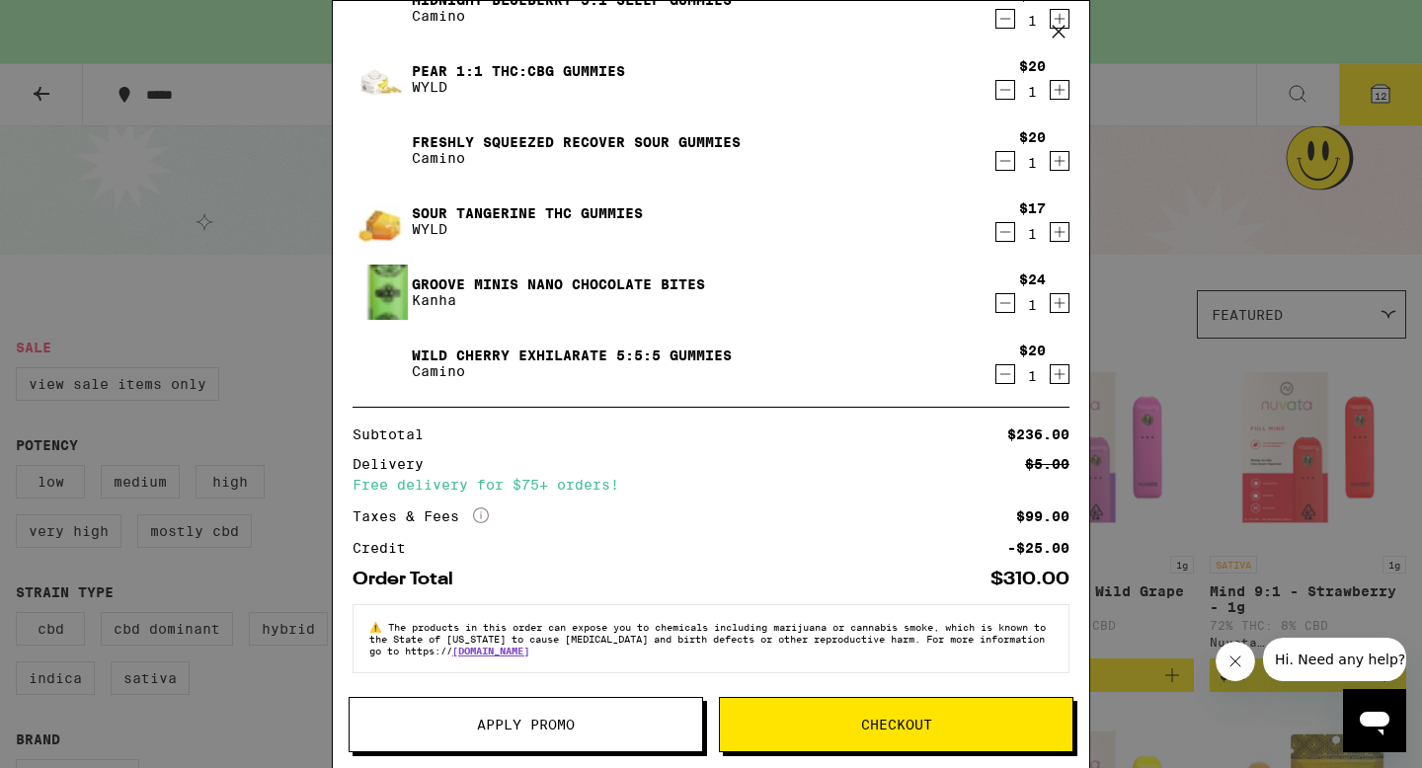
click at [525, 721] on span "Apply Promo" at bounding box center [526, 725] width 98 height 14
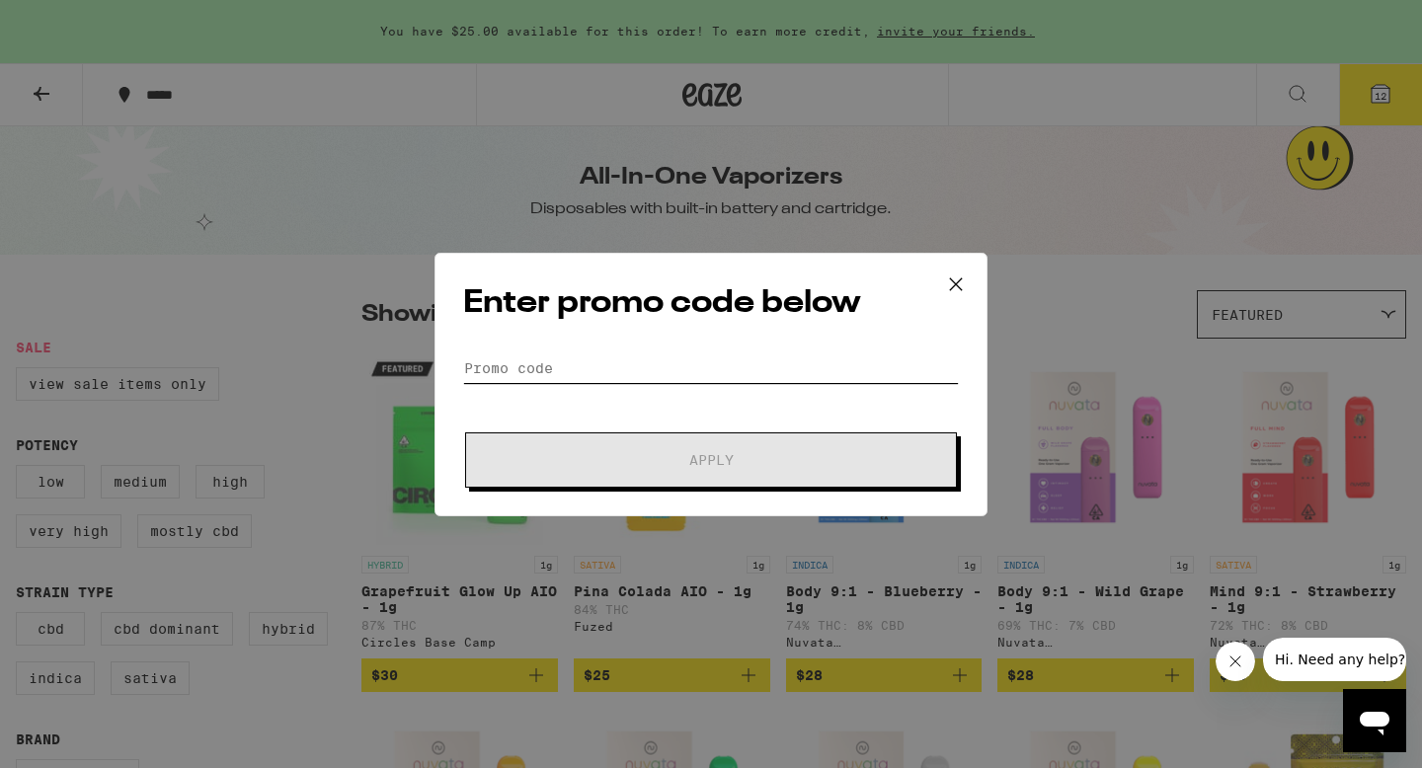
click at [541, 356] on input "Promo Code" at bounding box center [711, 368] width 496 height 30
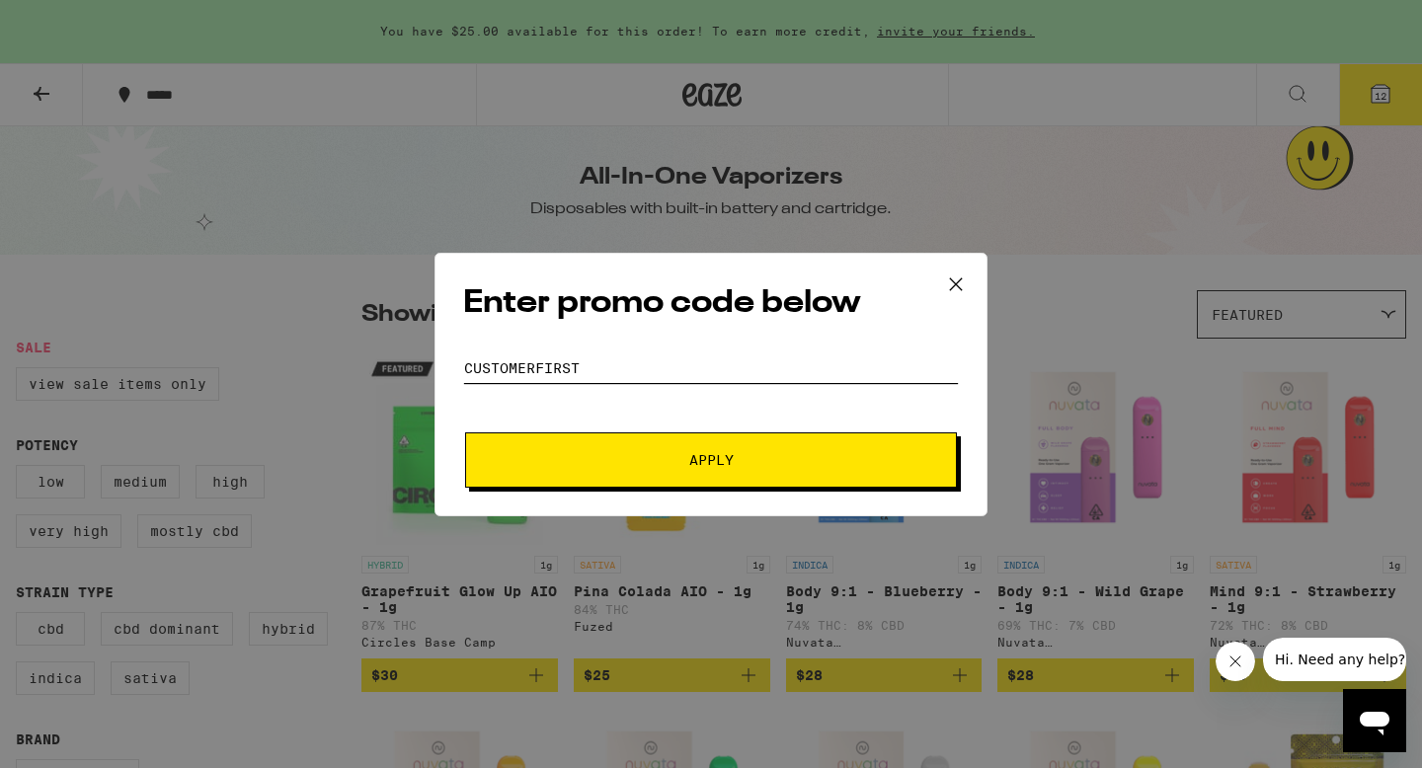
type input "customerfirst"
click at [605, 446] on button "Apply" at bounding box center [711, 459] width 492 height 55
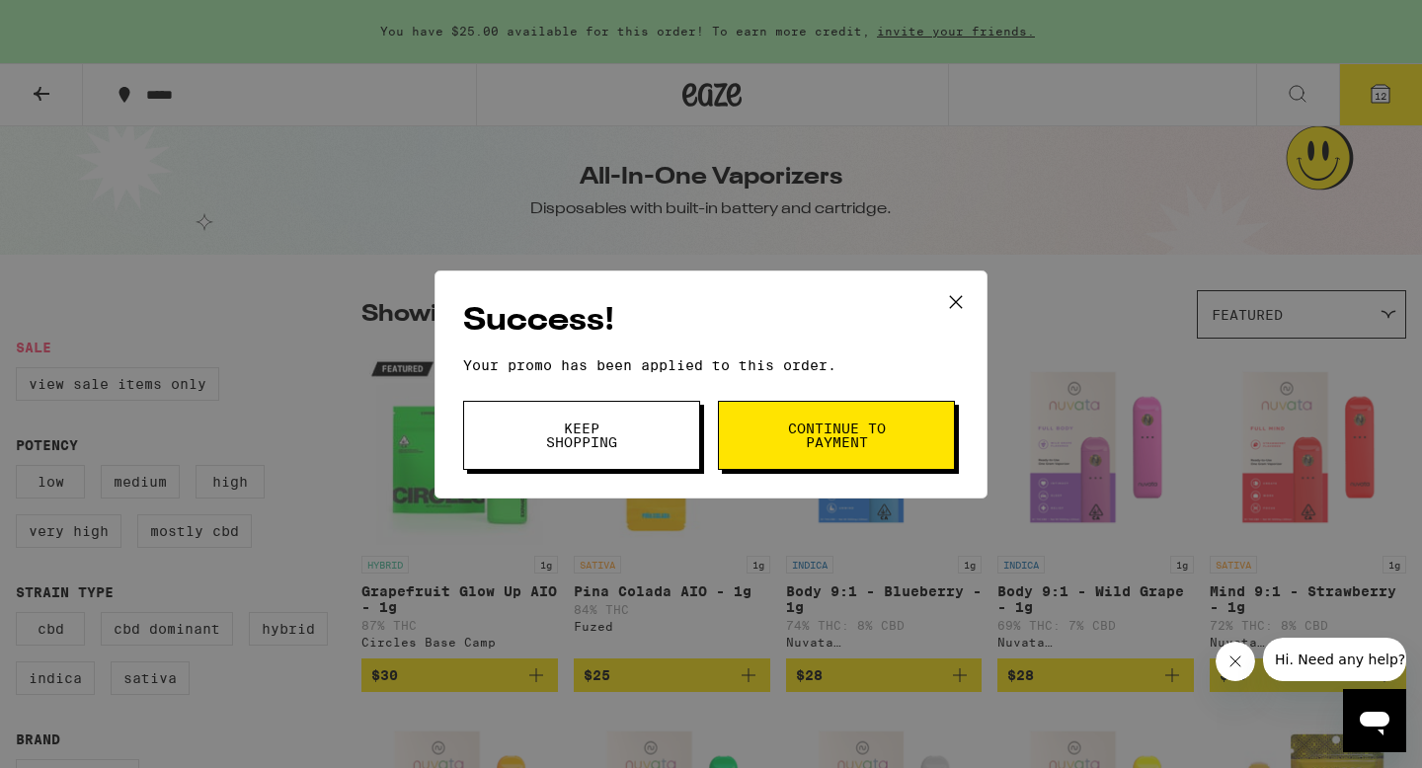
click at [609, 457] on button "Keep Shopping" at bounding box center [581, 435] width 237 height 69
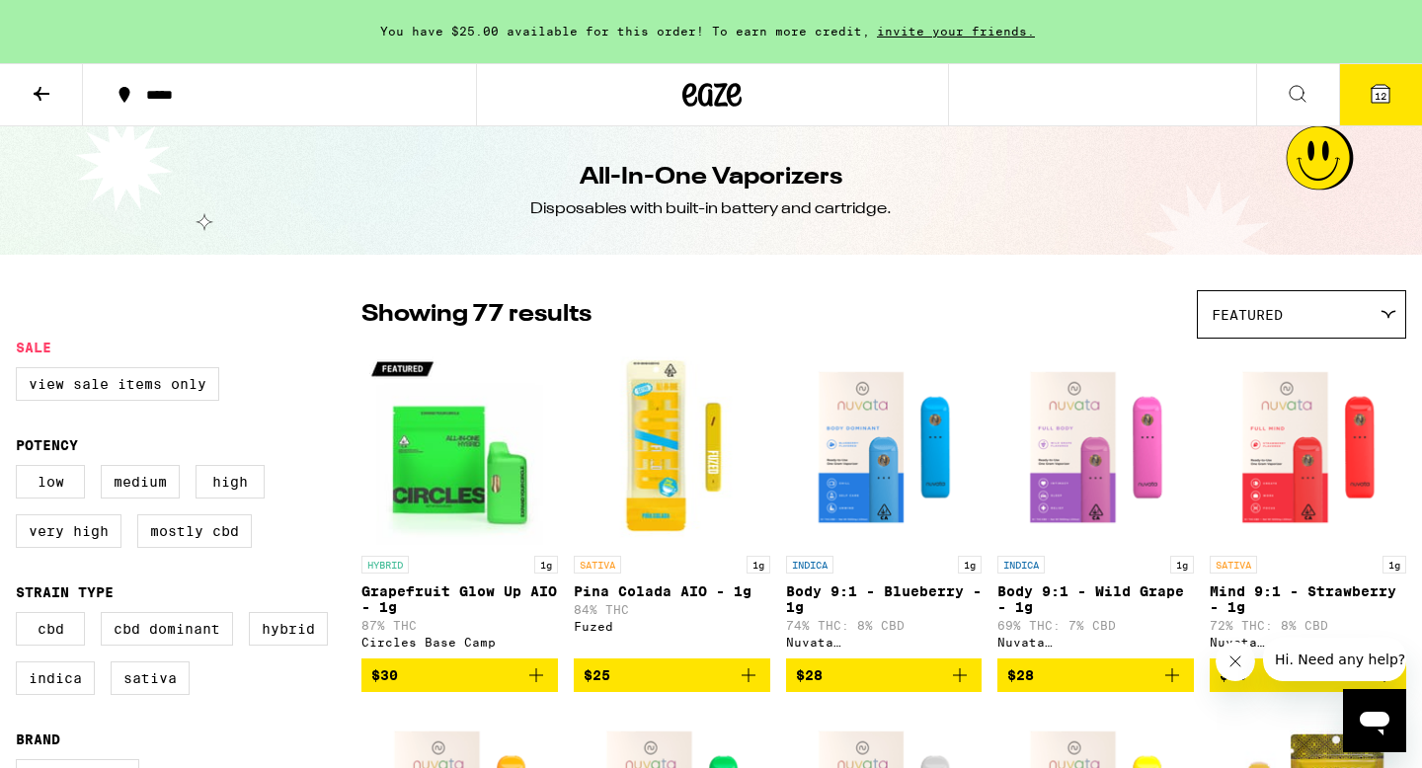
click at [1382, 92] on span "12" at bounding box center [1380, 96] width 12 height 12
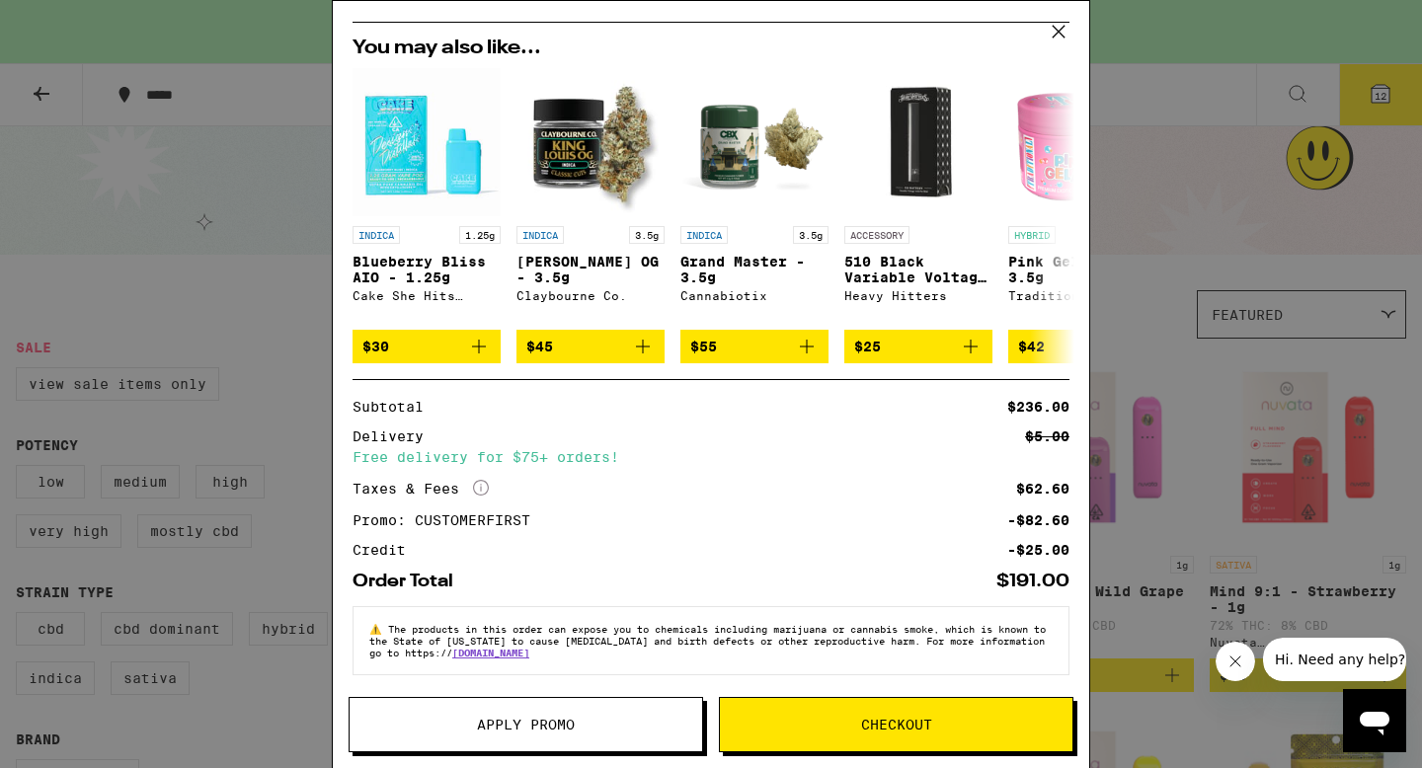
scroll to position [980, 0]
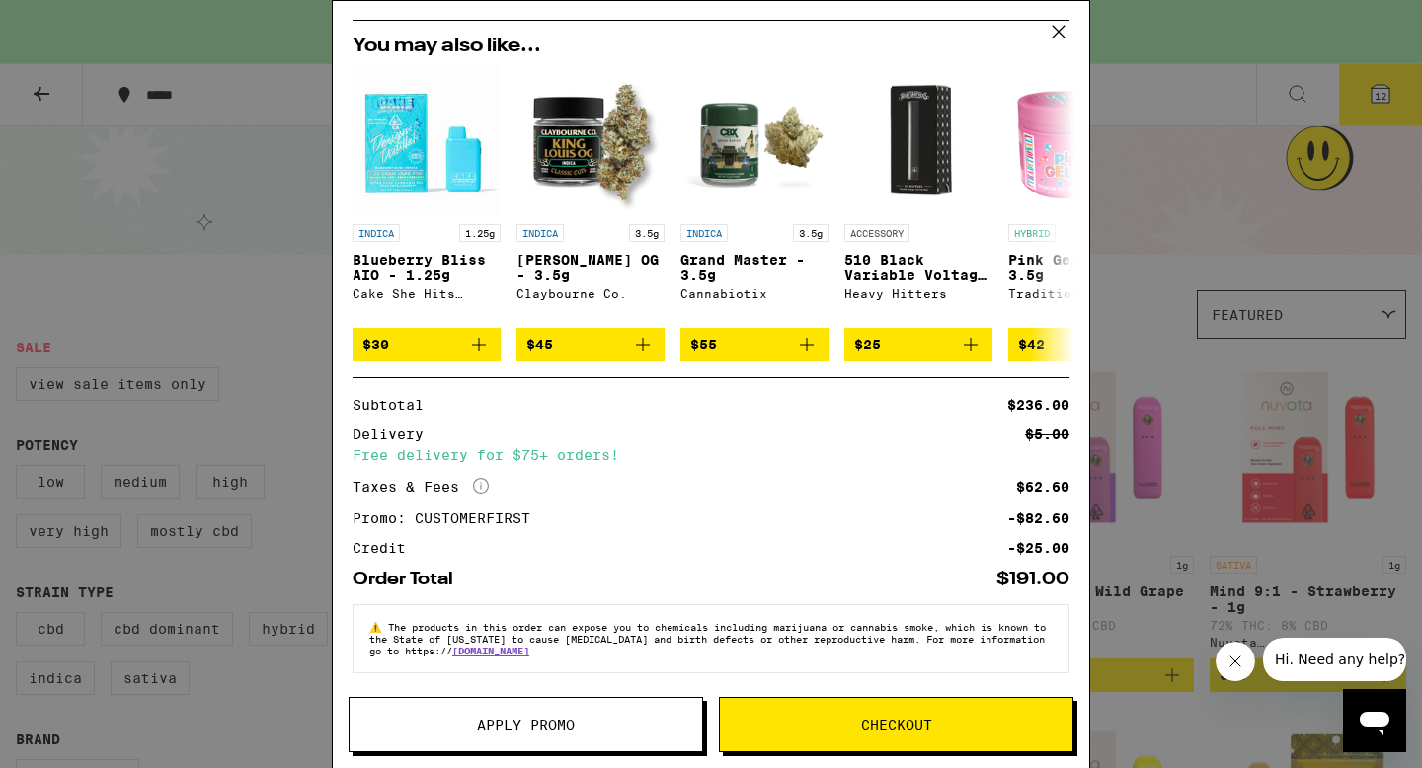
click at [482, 481] on icon "More Info" at bounding box center [481, 486] width 16 height 16
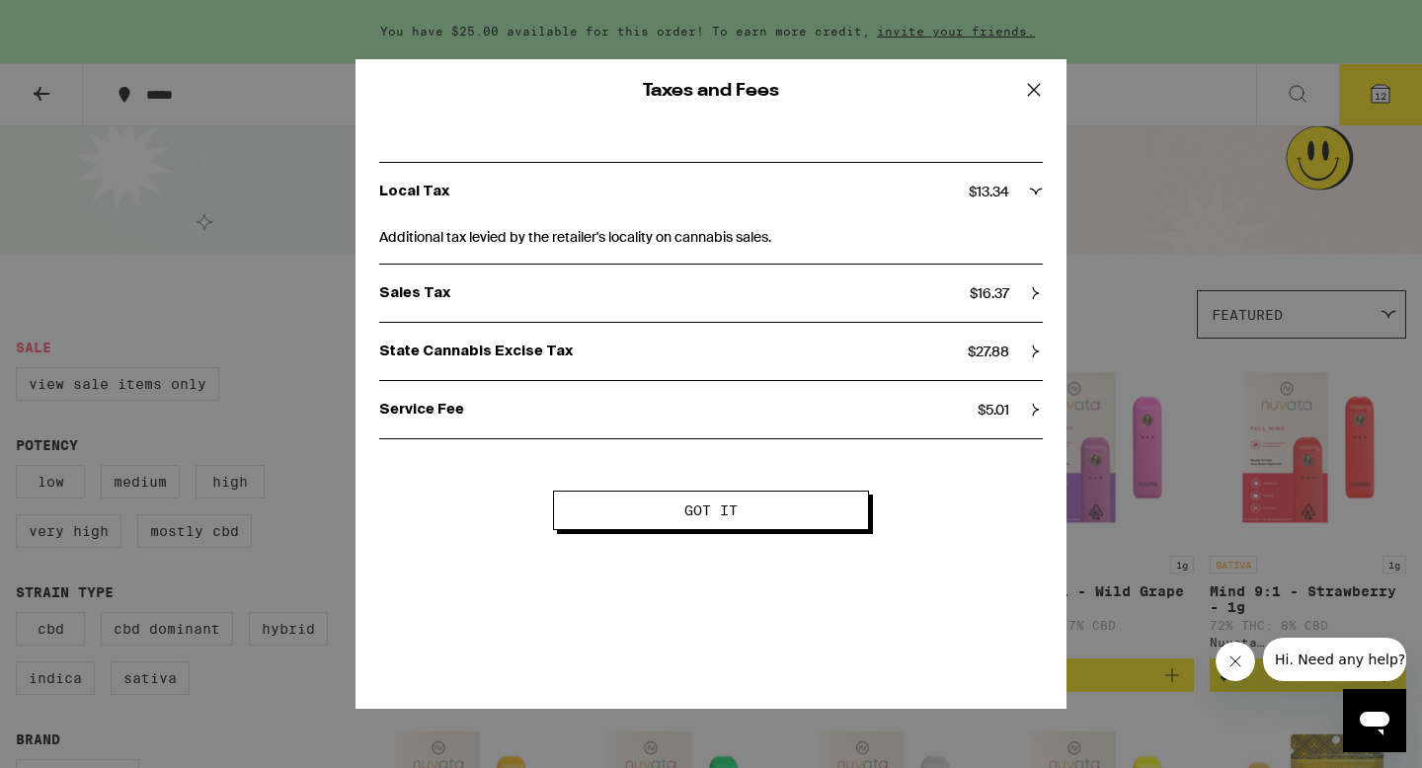
click at [613, 518] on button "Got it" at bounding box center [711, 510] width 316 height 39
